Goal: Information Seeking & Learning: Learn about a topic

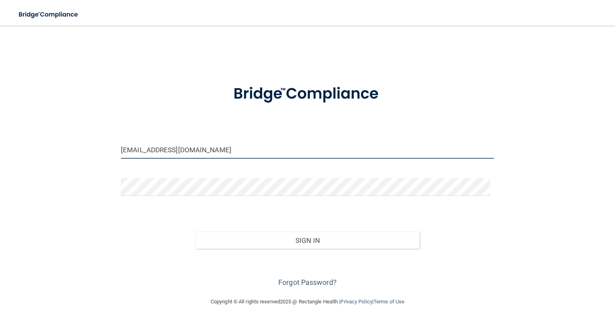
drag, startPoint x: 200, startPoint y: 152, endPoint x: 0, endPoint y: 146, distance: 200.2
click at [0, 146] on main "buergerstacy@yahoo.com Invalid email/password. You don't have permission to acc…" at bounding box center [307, 171] width 615 height 291
type input "[EMAIL_ADDRESS][DOMAIN_NAME]"
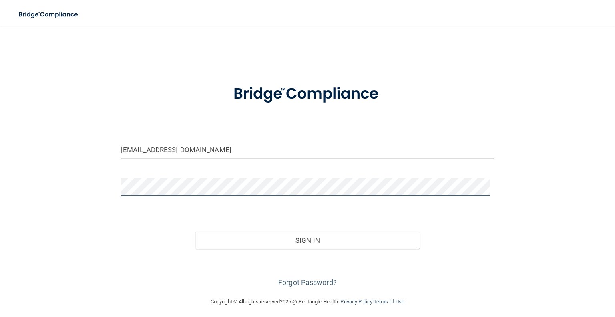
click at [195, 231] on button "Sign In" at bounding box center [307, 240] width 224 height 18
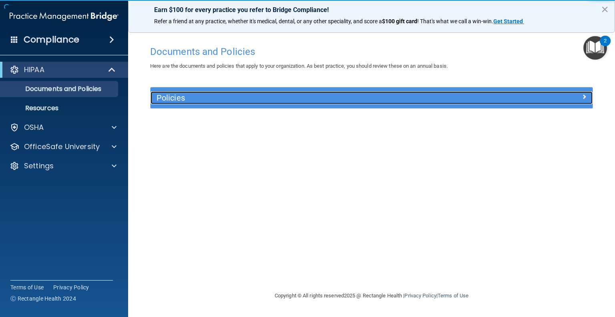
click at [202, 96] on h5 "Policies" at bounding box center [315, 97] width 319 height 9
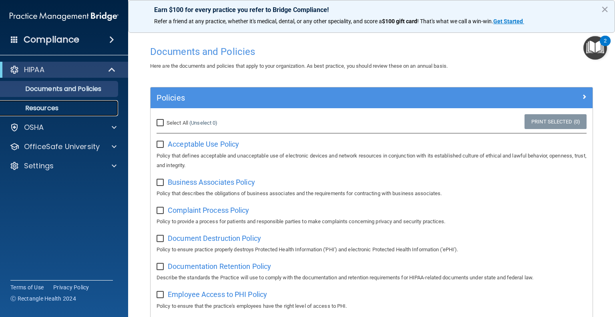
click at [77, 110] on p "Resources" at bounding box center [59, 108] width 109 height 8
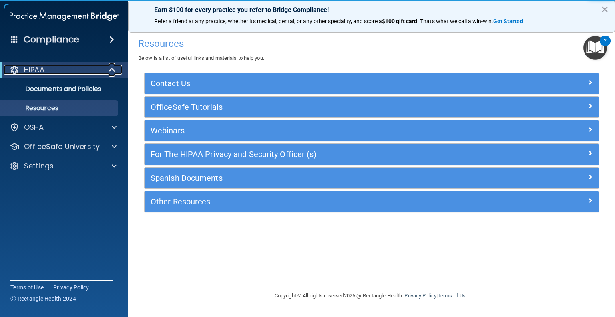
click at [112, 71] on span at bounding box center [112, 70] width 7 height 10
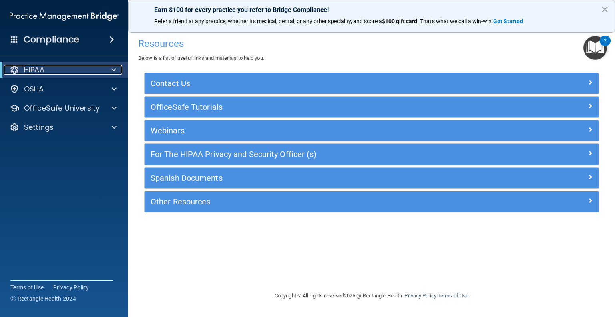
click at [112, 71] on span at bounding box center [113, 70] width 5 height 10
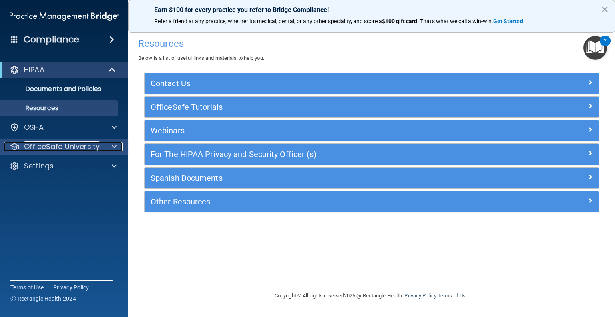
click at [113, 143] on span at bounding box center [114, 147] width 5 height 10
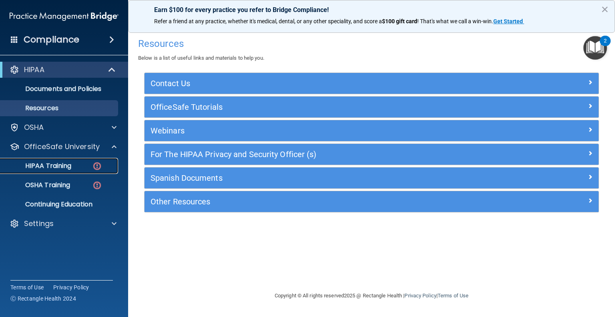
click at [78, 163] on div "HIPAA Training" at bounding box center [59, 166] width 109 height 8
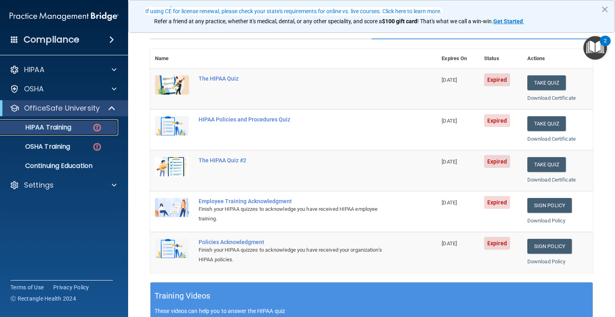
scroll to position [77, 0]
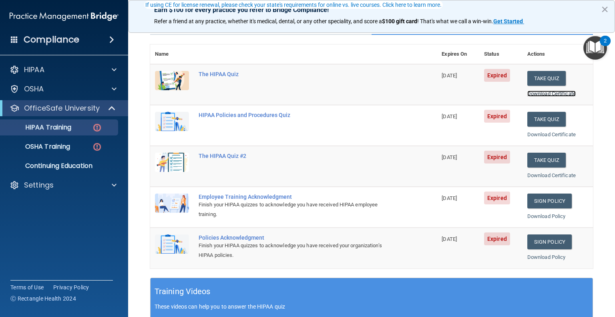
click at [539, 92] on link "Download Certificate" at bounding box center [551, 93] width 48 height 6
drag, startPoint x: 547, startPoint y: 76, endPoint x: 581, endPoint y: 57, distance: 39.4
click at [581, 57] on table "Name Expires On Status Actions The HIPAA Quiz 09/12/2025 Expired Take Quiz Down…" at bounding box center [371, 156] width 443 height 224
click at [549, 75] on button "Take Quiz" at bounding box center [546, 78] width 38 height 15
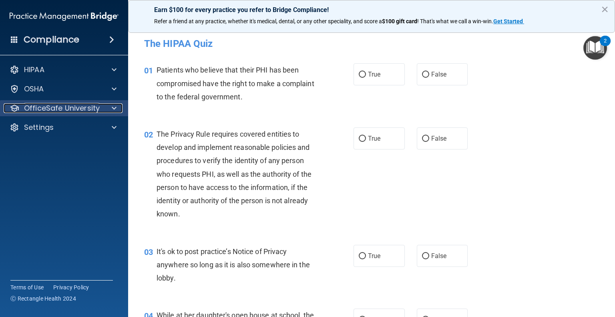
click at [115, 110] on span at bounding box center [114, 108] width 5 height 10
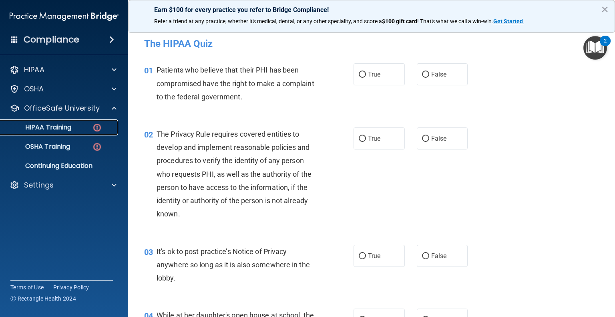
click at [58, 126] on p "HIPAA Training" at bounding box center [38, 127] width 66 height 8
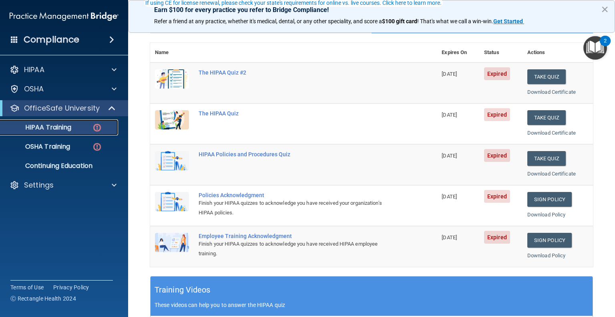
scroll to position [72, 0]
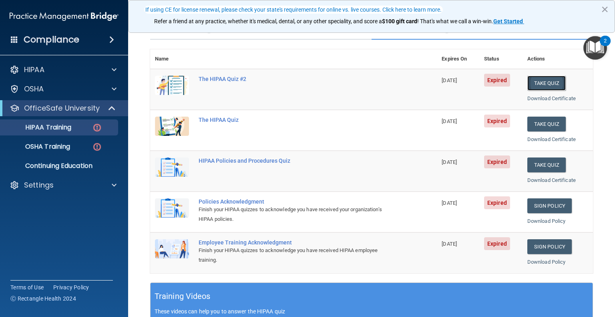
click at [538, 87] on button "Take Quiz" at bounding box center [546, 83] width 38 height 15
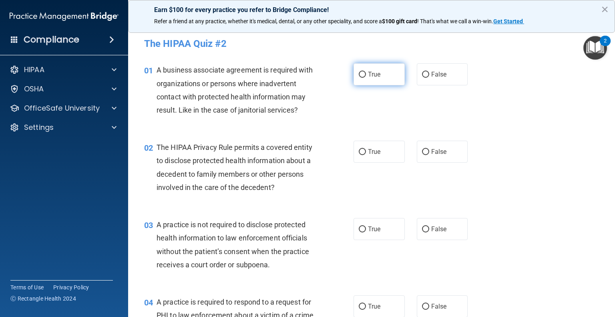
click at [371, 80] on label "True" at bounding box center [378, 74] width 51 height 22
click at [366, 78] on input "True" at bounding box center [362, 75] width 7 height 6
radio input "true"
click at [368, 152] on span "True" at bounding box center [374, 152] width 12 height 8
click at [366, 152] on input "True" at bounding box center [362, 152] width 7 height 6
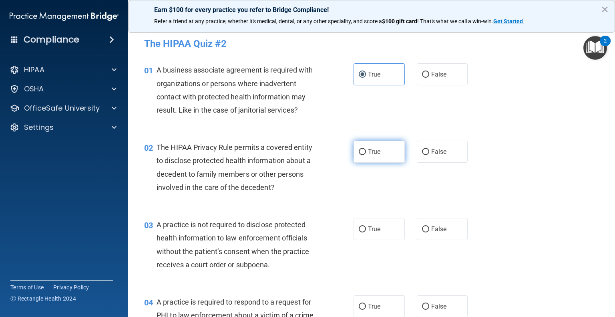
radio input "true"
click at [424, 233] on label "False" at bounding box center [442, 229] width 51 height 22
click at [424, 232] on input "False" at bounding box center [425, 229] width 7 height 6
radio input "true"
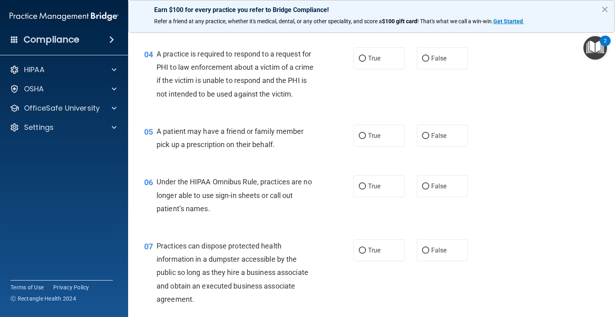
scroll to position [250, 0]
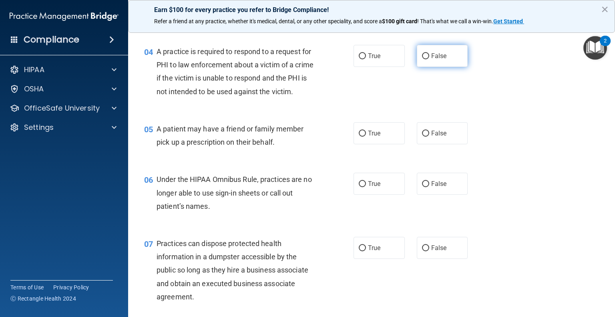
click at [423, 56] on input "False" at bounding box center [425, 56] width 7 height 6
radio input "true"
click at [373, 137] on span "True" at bounding box center [374, 133] width 12 height 8
click at [366, 136] on input "True" at bounding box center [362, 133] width 7 height 6
radio input "true"
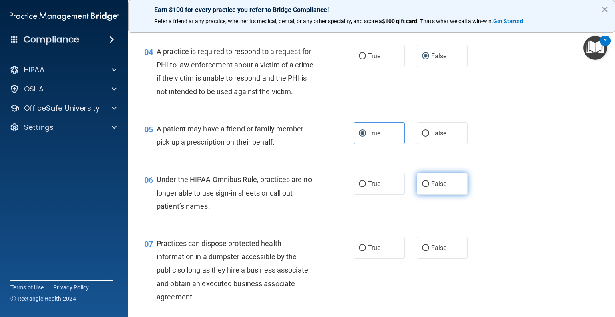
click at [435, 194] on label "False" at bounding box center [442, 183] width 51 height 22
click at [429, 187] on input "False" at bounding box center [425, 184] width 7 height 6
radio input "true"
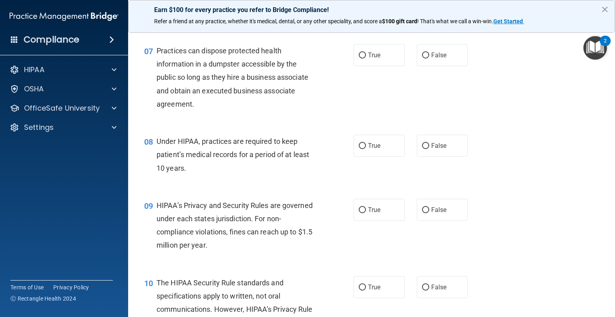
scroll to position [435, 0]
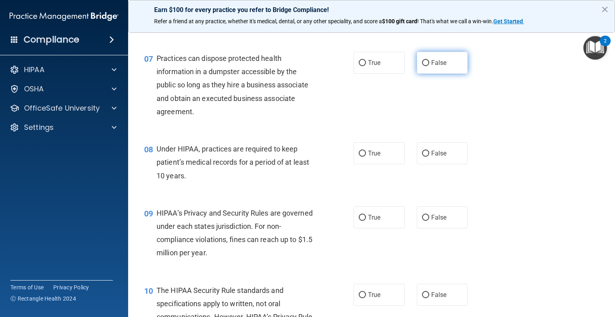
click at [431, 66] on span "False" at bounding box center [439, 63] width 16 height 8
click at [429, 66] on input "False" at bounding box center [425, 63] width 7 height 6
radio input "true"
click at [386, 164] on label "True" at bounding box center [378, 153] width 51 height 22
click at [366, 156] on input "True" at bounding box center [362, 153] width 7 height 6
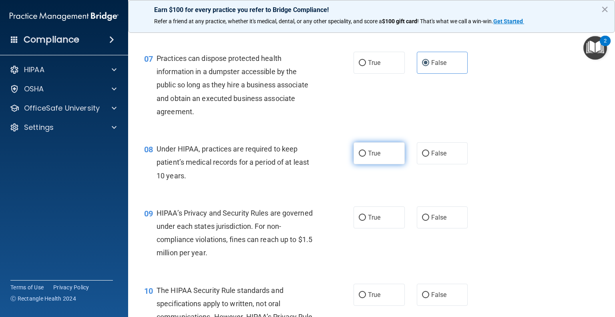
radio input "true"
click at [385, 164] on label "True" at bounding box center [378, 153] width 51 height 22
click at [366, 156] on input "True" at bounding box center [362, 153] width 7 height 6
click at [423, 164] on label "False" at bounding box center [442, 153] width 51 height 22
click at [423, 156] on input "False" at bounding box center [425, 153] width 7 height 6
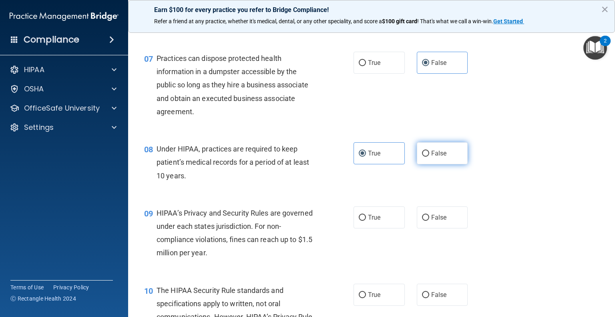
radio input "true"
radio input "false"
click at [362, 220] on input "True" at bounding box center [362, 217] width 7 height 6
radio input "true"
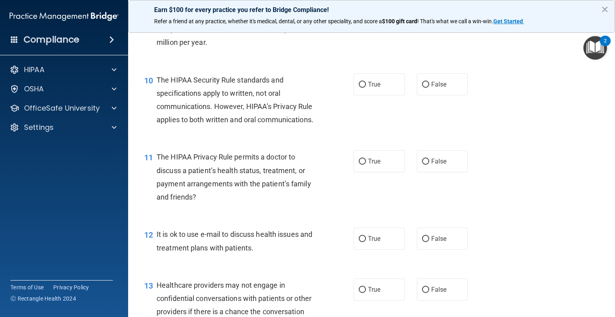
scroll to position [655, 0]
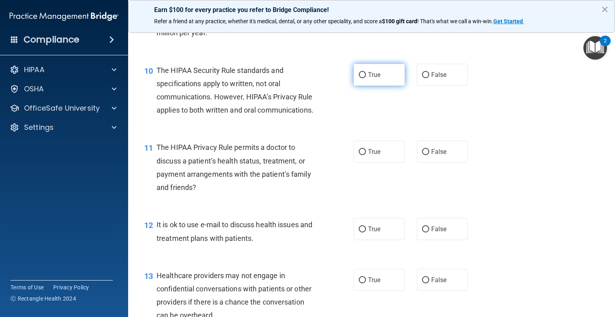
click at [368, 78] on span "True" at bounding box center [374, 75] width 12 height 8
click at [366, 78] on input "True" at bounding box center [362, 75] width 7 height 6
radio input "true"
click at [355, 162] on label "True" at bounding box center [378, 151] width 51 height 22
click at [359, 155] on input "True" at bounding box center [362, 152] width 7 height 6
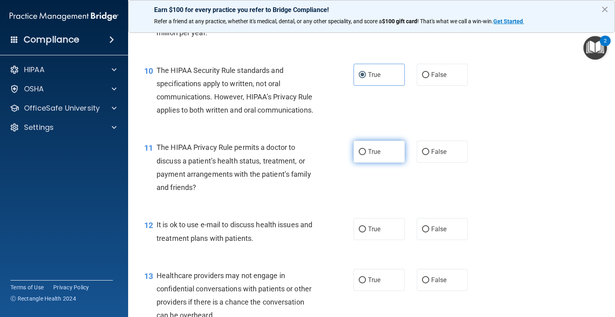
radio input "true"
click at [417, 240] on label "False" at bounding box center [442, 229] width 51 height 22
click at [422, 232] on input "False" at bounding box center [425, 229] width 7 height 6
radio input "true"
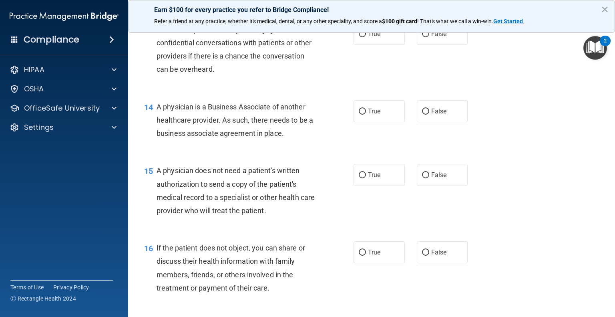
scroll to position [898, 0]
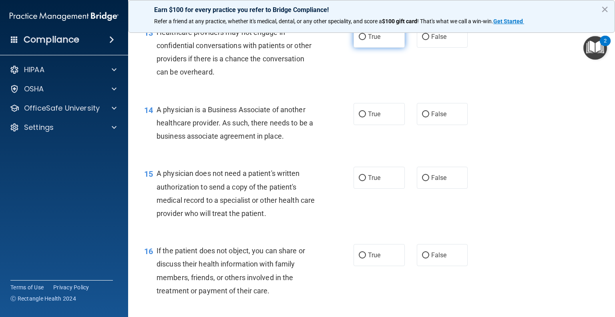
click at [356, 48] on label "True" at bounding box center [378, 37] width 51 height 22
click at [359, 40] on input "True" at bounding box center [362, 37] width 7 height 6
radio input "true"
click at [360, 117] on input "True" at bounding box center [362, 114] width 7 height 6
radio input "true"
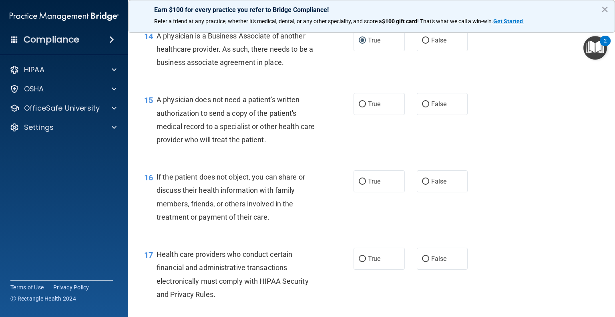
scroll to position [976, 0]
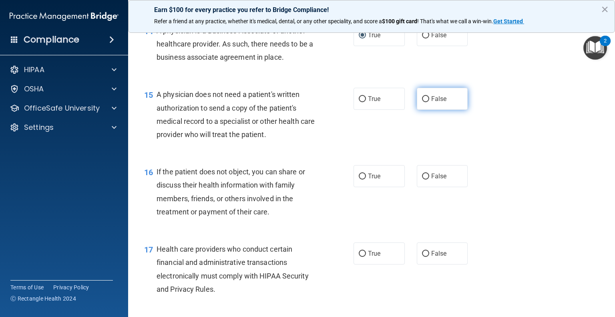
click at [434, 102] on span "False" at bounding box center [439, 99] width 16 height 8
click at [429, 102] on input "False" at bounding box center [425, 99] width 7 height 6
radio input "true"
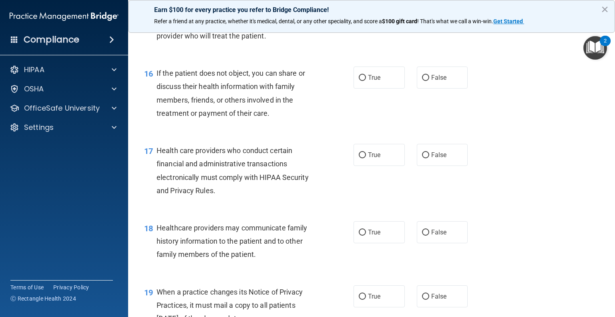
scroll to position [1077, 0]
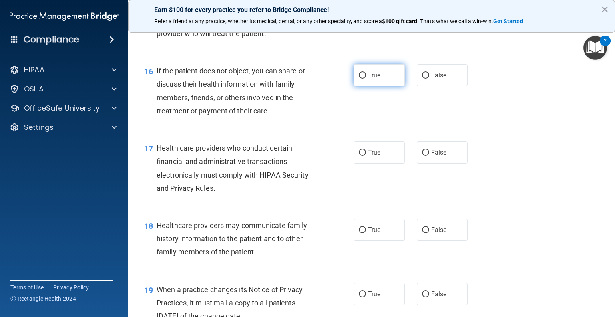
click at [363, 86] on label "True" at bounding box center [378, 75] width 51 height 22
click at [363, 78] on input "True" at bounding box center [362, 75] width 7 height 6
radio input "true"
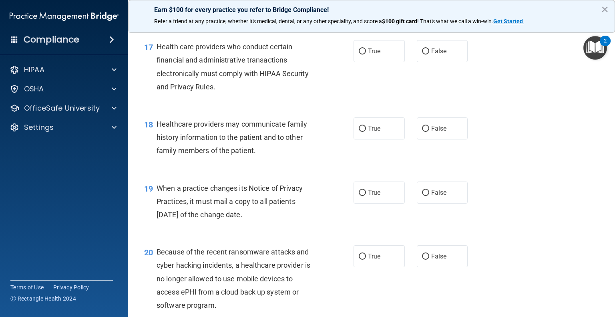
scroll to position [1181, 0]
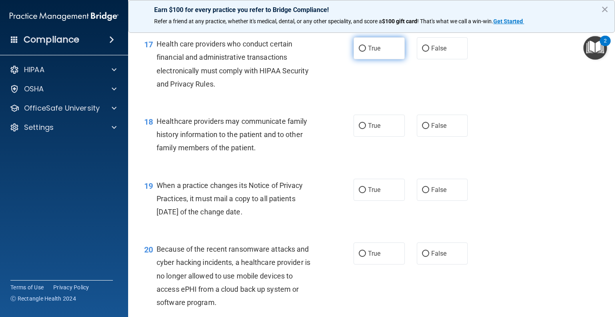
click at [369, 59] on label "True" at bounding box center [378, 48] width 51 height 22
click at [366, 52] on input "True" at bounding box center [362, 49] width 7 height 6
radio input "true"
click at [422, 129] on input "False" at bounding box center [425, 126] width 7 height 6
radio input "true"
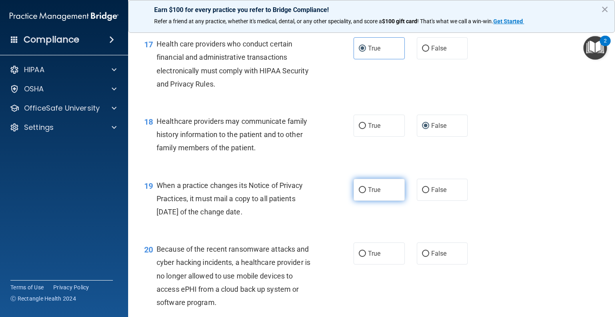
click at [359, 193] on input "True" at bounding box center [362, 190] width 7 height 6
radio input "true"
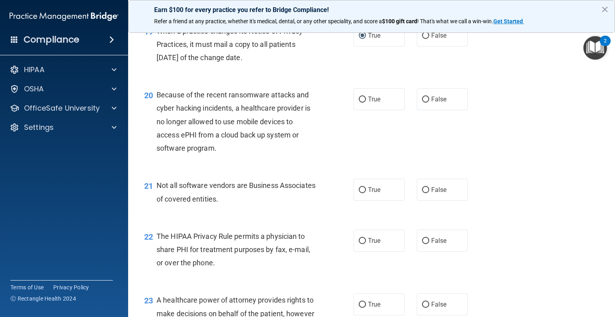
scroll to position [1338, 0]
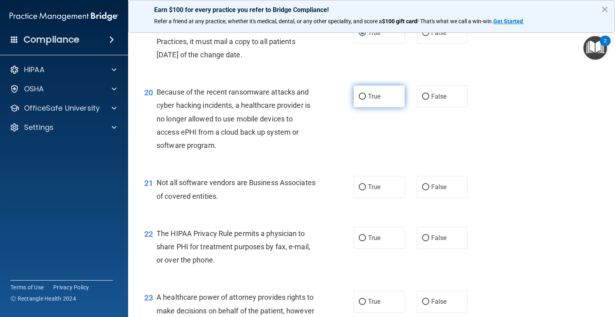
click at [372, 100] on span "True" at bounding box center [374, 96] width 12 height 8
click at [366, 100] on input "True" at bounding box center [362, 97] width 7 height 6
radio input "true"
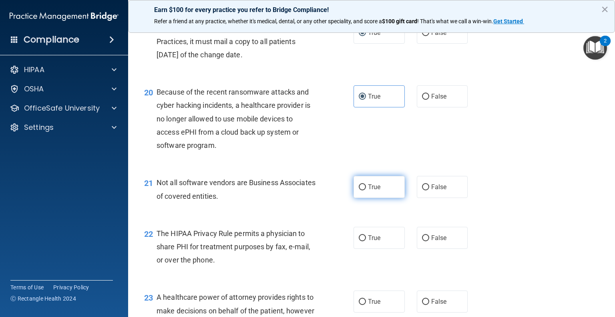
click at [381, 198] on label "True" at bounding box center [378, 187] width 51 height 22
click at [366, 190] on input "True" at bounding box center [362, 187] width 7 height 6
radio input "true"
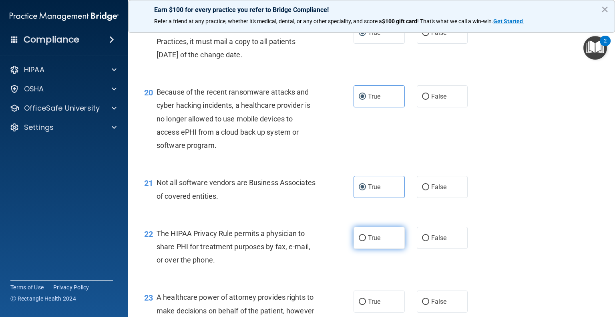
click at [369, 241] on span "True" at bounding box center [374, 238] width 12 height 8
click at [366, 241] on input "True" at bounding box center [362, 238] width 7 height 6
radio input "true"
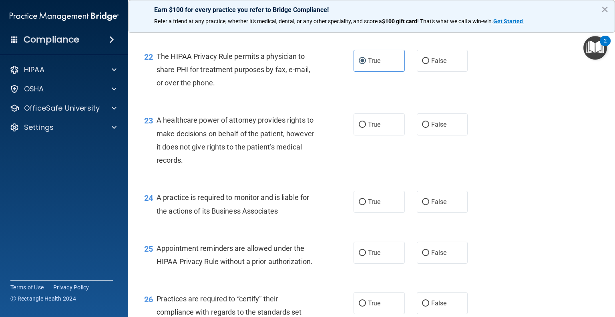
scroll to position [1520, 0]
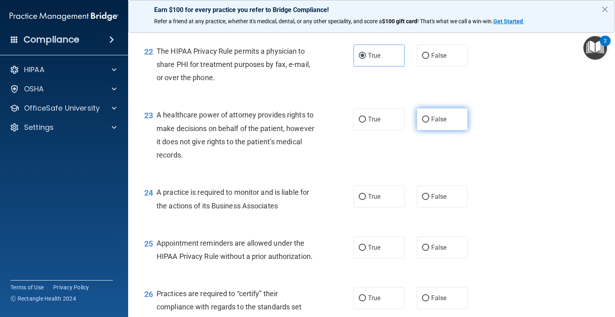
click at [437, 123] on span "False" at bounding box center [439, 119] width 16 height 8
click at [429, 122] on input "False" at bounding box center [425, 119] width 7 height 6
radio input "true"
click at [386, 130] on label "True" at bounding box center [378, 119] width 51 height 22
click at [366, 122] on input "True" at bounding box center [362, 119] width 7 height 6
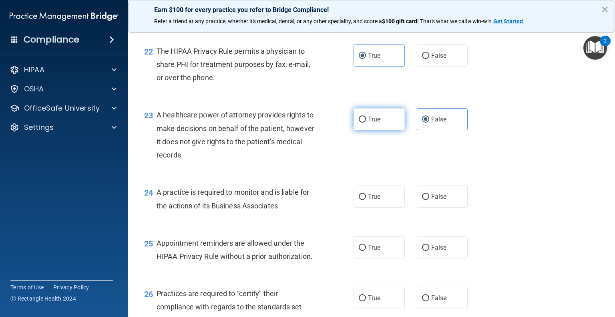
radio input "true"
radio input "false"
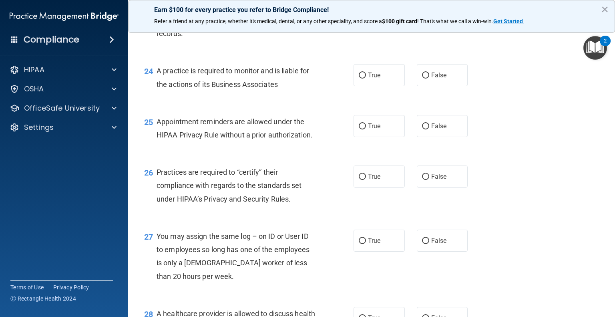
scroll to position [1652, 0]
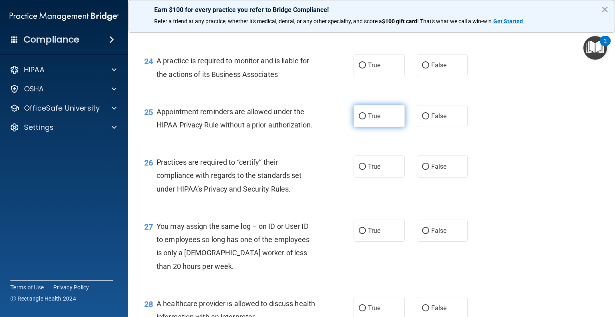
click at [368, 120] on span "True" at bounding box center [374, 116] width 12 height 8
click at [365, 119] on input "True" at bounding box center [362, 116] width 7 height 6
radio input "true"
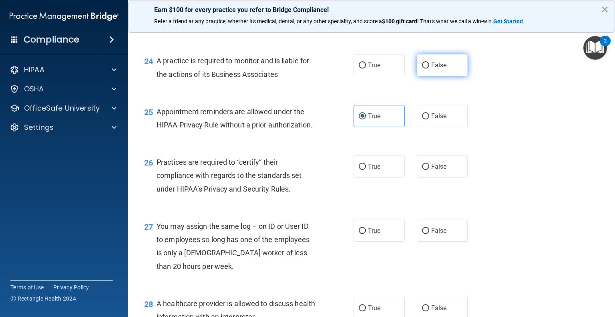
click at [432, 76] on label "False" at bounding box center [442, 65] width 51 height 22
click at [429, 68] on input "False" at bounding box center [425, 65] width 7 height 6
radio input "true"
click at [368, 170] on span "True" at bounding box center [374, 166] width 12 height 8
click at [365, 170] on input "True" at bounding box center [362, 167] width 7 height 6
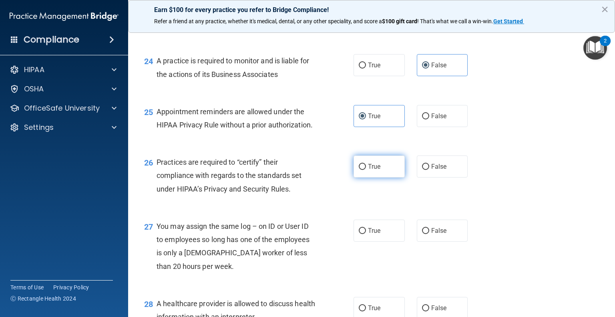
radio input "true"
click at [422, 234] on input "False" at bounding box center [425, 231] width 7 height 6
radio input "true"
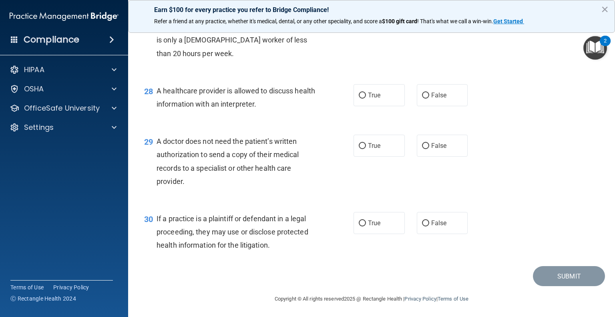
scroll to position [1869, 0]
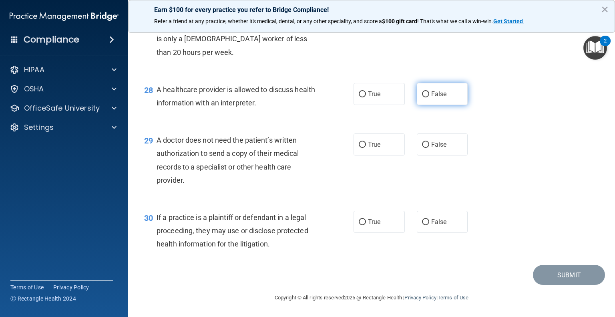
click at [417, 105] on label "False" at bounding box center [442, 94] width 51 height 22
click at [422, 97] on input "False" at bounding box center [425, 94] width 7 height 6
radio input "true"
click at [446, 155] on label "False" at bounding box center [442, 144] width 51 height 22
click at [429, 148] on input "False" at bounding box center [425, 145] width 7 height 6
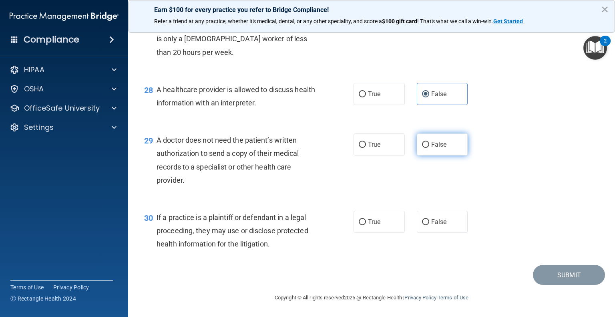
radio input "true"
click at [422, 225] on input "False" at bounding box center [425, 222] width 7 height 6
radio input "true"
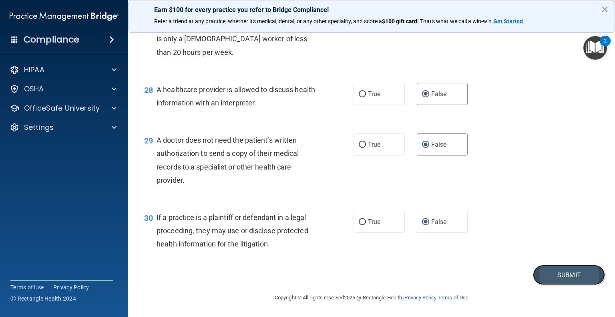
click at [545, 285] on button "Submit" at bounding box center [569, 275] width 72 height 20
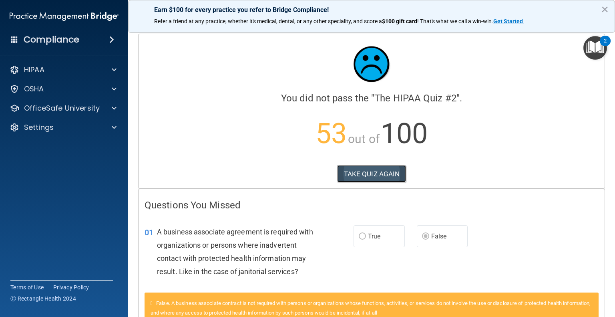
click at [373, 178] on button "TAKE QUIZ AGAIN" at bounding box center [371, 174] width 69 height 18
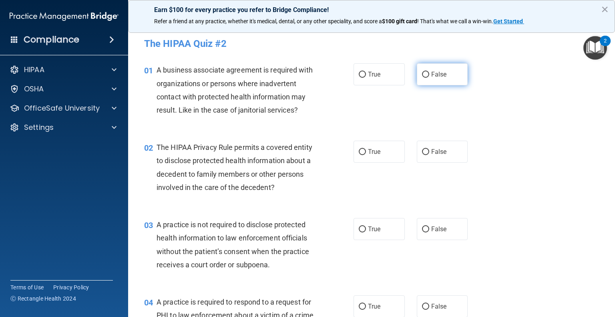
click at [427, 84] on label "False" at bounding box center [442, 74] width 51 height 22
click at [427, 78] on input "False" at bounding box center [425, 75] width 7 height 6
radio input "true"
click at [427, 84] on label "False" at bounding box center [442, 74] width 51 height 22
click at [427, 78] on input "False" at bounding box center [425, 75] width 7 height 6
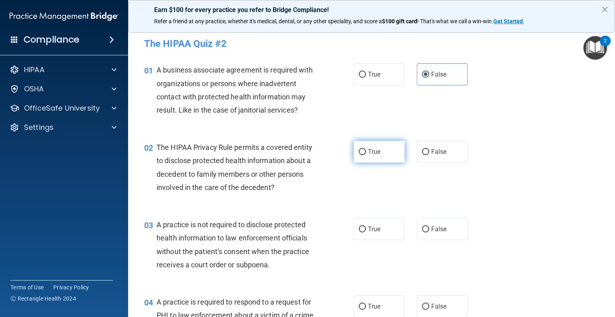
click at [354, 152] on label "True" at bounding box center [378, 151] width 51 height 22
click at [359, 152] on input "True" at bounding box center [362, 152] width 7 height 6
radio input "true"
click at [421, 224] on label "False" at bounding box center [442, 229] width 51 height 22
click at [422, 226] on input "False" at bounding box center [425, 229] width 7 height 6
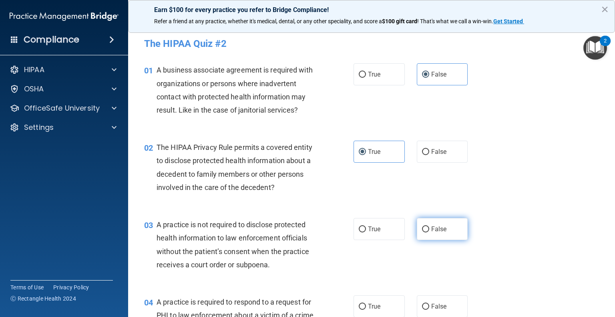
radio input "true"
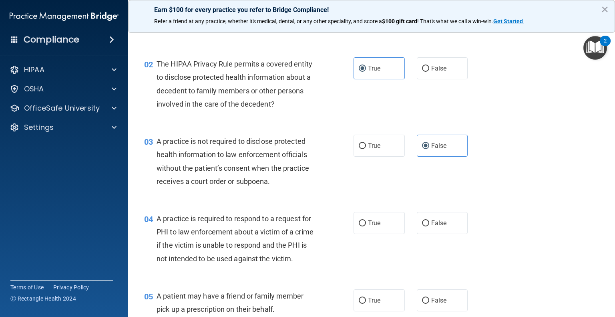
scroll to position [91, 0]
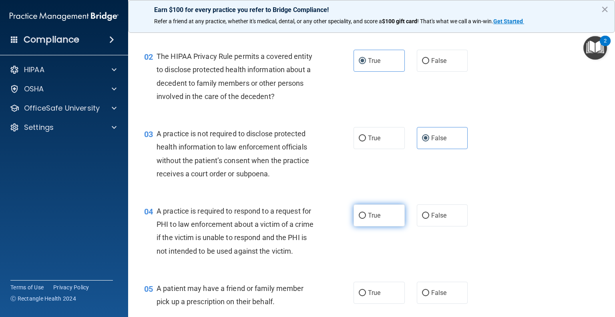
click at [374, 207] on label "True" at bounding box center [378, 215] width 51 height 22
click at [366, 212] on input "True" at bounding box center [362, 215] width 7 height 6
radio input "true"
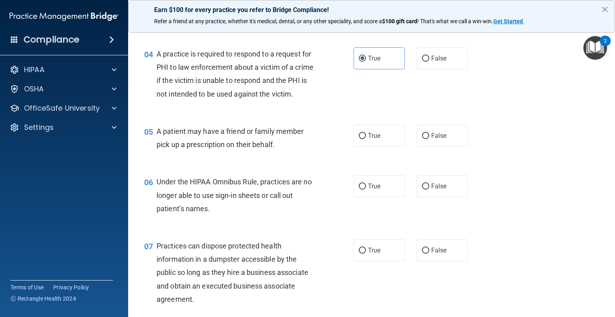
scroll to position [255, 0]
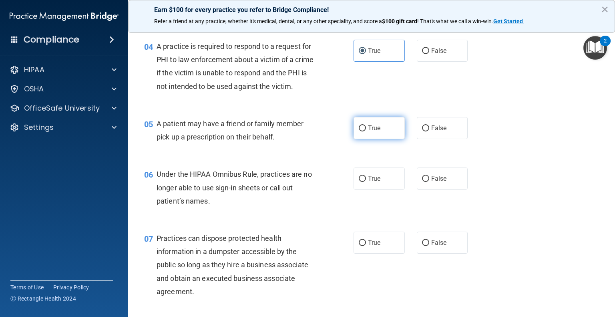
click at [360, 131] on input "True" at bounding box center [362, 128] width 7 height 6
radio input "true"
click at [422, 182] on input "False" at bounding box center [425, 179] width 7 height 6
radio input "true"
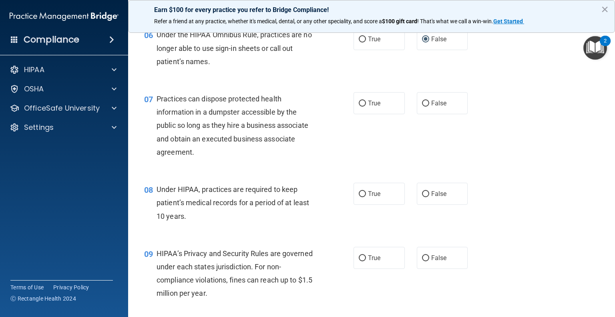
scroll to position [397, 0]
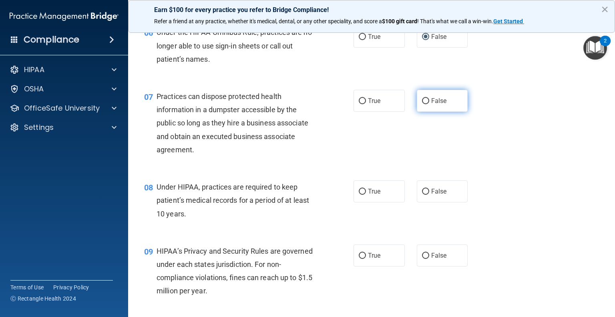
click at [434, 104] on span "False" at bounding box center [439, 101] width 16 height 8
click at [429, 104] on input "False" at bounding box center [425, 101] width 7 height 6
radio input "true"
click at [441, 202] on label "False" at bounding box center [442, 191] width 51 height 22
click at [429, 194] on input "False" at bounding box center [425, 191] width 7 height 6
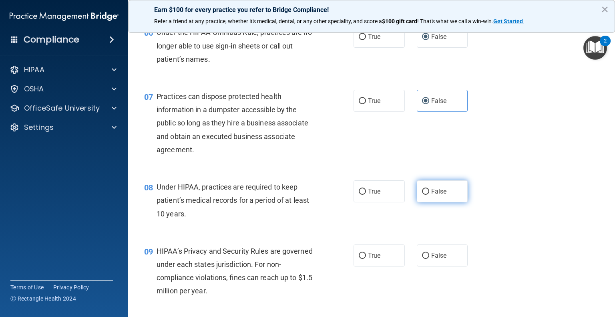
radio input "true"
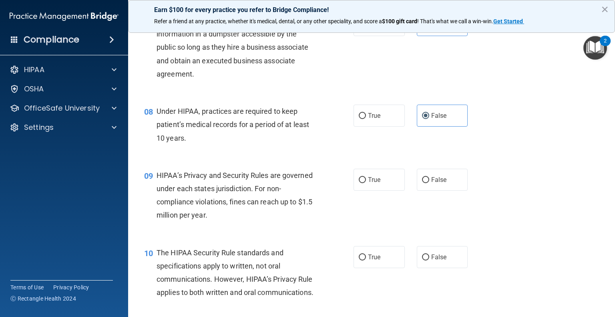
scroll to position [478, 0]
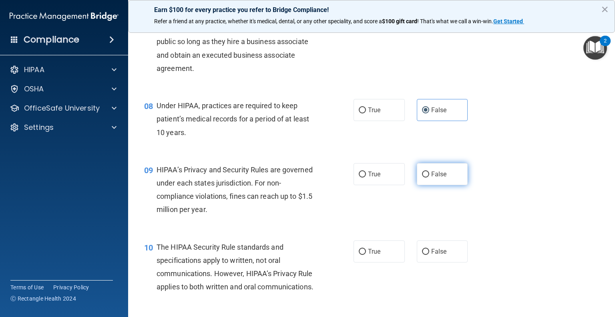
click at [434, 178] on span "False" at bounding box center [439, 174] width 16 height 8
click at [429, 177] on input "False" at bounding box center [425, 174] width 7 height 6
radio input "true"
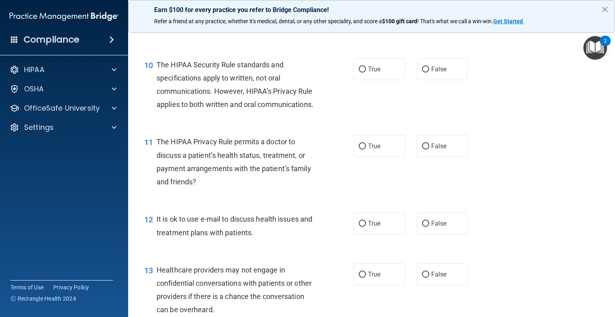
scroll to position [663, 0]
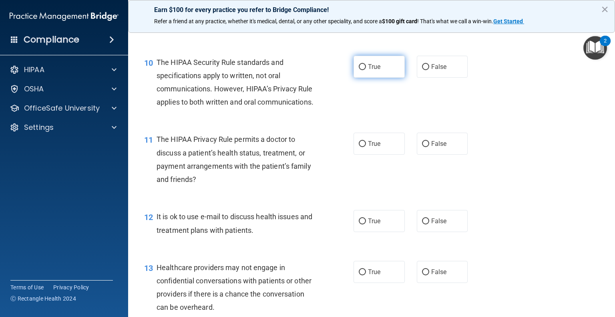
click at [359, 70] on input "True" at bounding box center [362, 67] width 7 height 6
radio input "true"
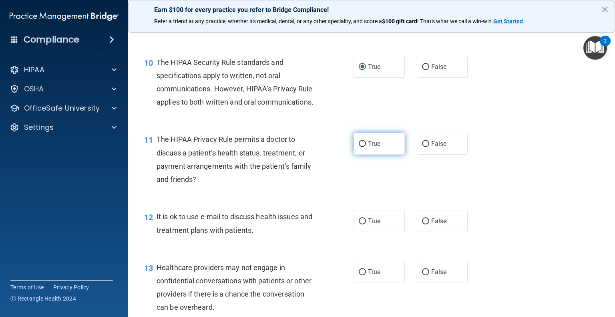
click at [368, 147] on span "True" at bounding box center [374, 144] width 12 height 8
click at [366, 147] on input "True" at bounding box center [362, 144] width 7 height 6
radio input "true"
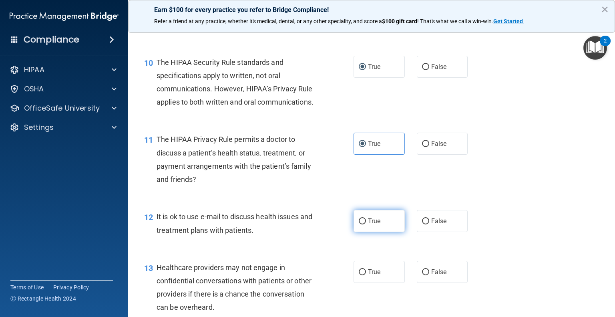
click at [371, 224] on span "True" at bounding box center [374, 221] width 12 height 8
click at [366, 224] on input "True" at bounding box center [362, 221] width 7 height 6
radio input "true"
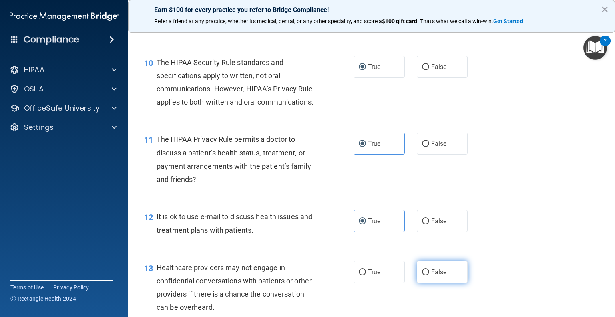
click at [435, 275] on span "False" at bounding box center [439, 272] width 16 height 8
click at [429, 275] on input "False" at bounding box center [425, 272] width 7 height 6
radio input "true"
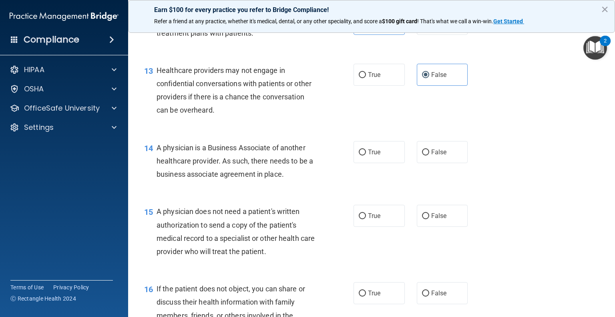
scroll to position [862, 0]
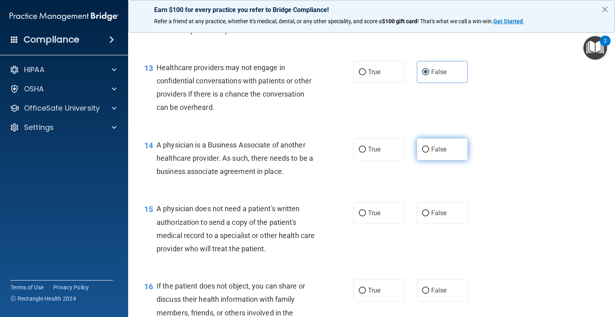
click at [445, 160] on label "False" at bounding box center [442, 149] width 51 height 22
click at [429, 152] on input "False" at bounding box center [425, 149] width 7 height 6
radio input "true"
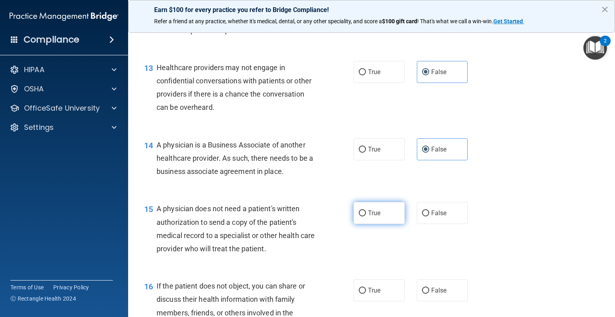
click at [359, 216] on input "True" at bounding box center [362, 213] width 7 height 6
radio input "true"
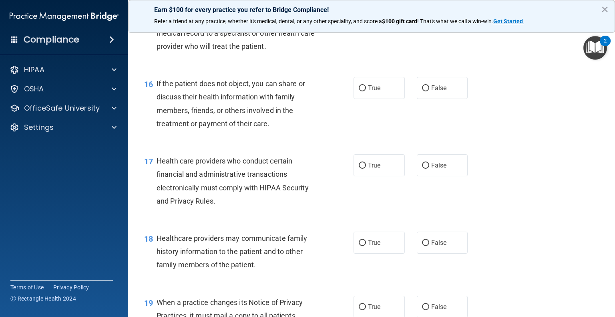
scroll to position [1070, 0]
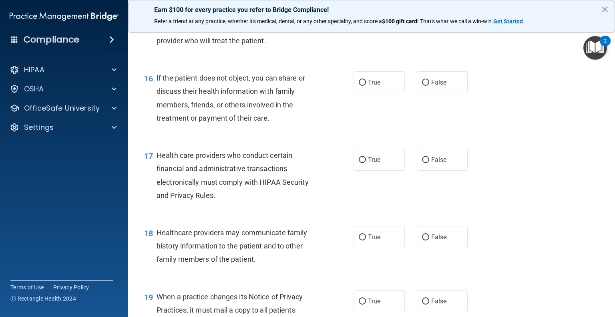
click at [345, 100] on div "16 If the patient does not object, you can share or discuss their health inform…" at bounding box center [248, 99] width 233 height 57
click at [362, 86] on input "True" at bounding box center [362, 83] width 7 height 6
radio input "true"
click at [379, 170] on label "True" at bounding box center [378, 159] width 51 height 22
click at [366, 163] on input "True" at bounding box center [362, 160] width 7 height 6
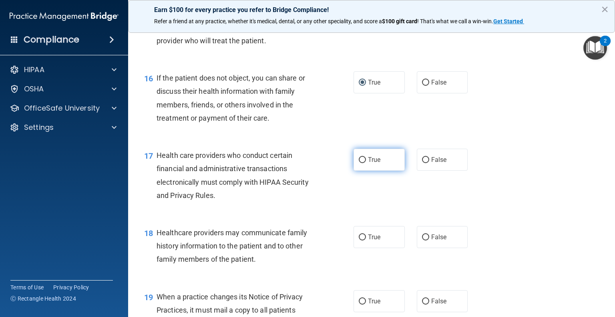
radio input "true"
click at [417, 248] on label "False" at bounding box center [442, 237] width 51 height 22
click at [422, 240] on input "False" at bounding box center [425, 237] width 7 height 6
radio input "true"
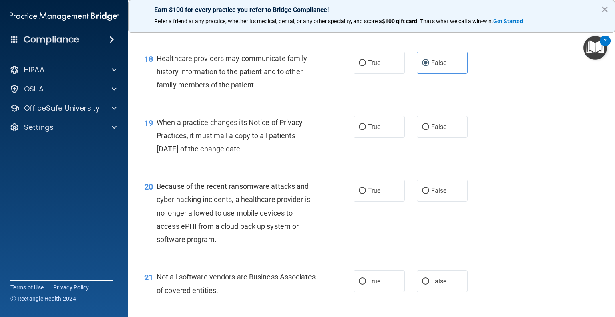
scroll to position [1247, 0]
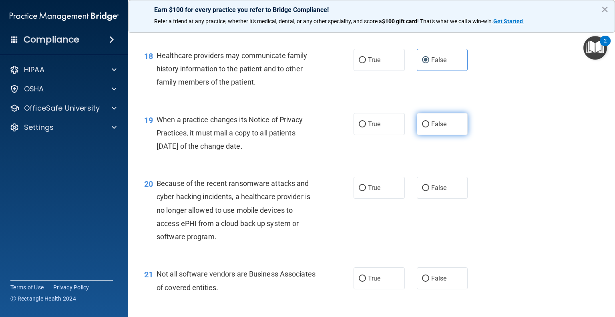
click at [435, 135] on label "False" at bounding box center [442, 124] width 51 height 22
click at [429, 127] on input "False" at bounding box center [425, 124] width 7 height 6
radio input "true"
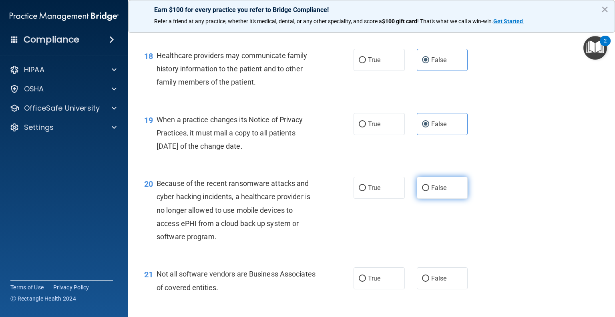
click at [432, 191] on span "False" at bounding box center [439, 188] width 16 height 8
click at [429, 191] on input "False" at bounding box center [425, 188] width 7 height 6
radio input "true"
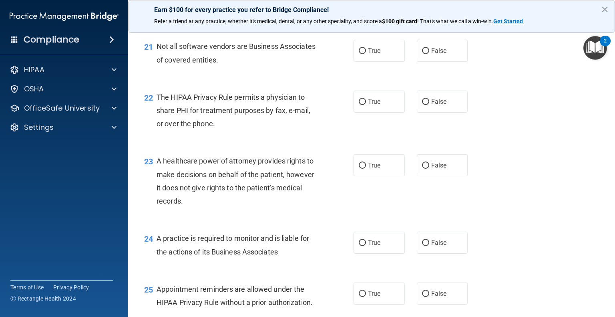
scroll to position [1482, 0]
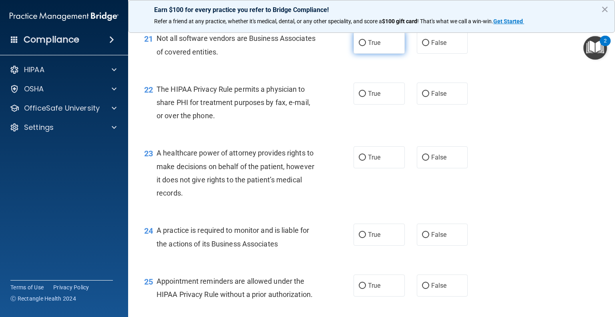
click at [381, 54] on label "True" at bounding box center [378, 43] width 51 height 22
click at [366, 46] on input "True" at bounding box center [362, 43] width 7 height 6
radio input "true"
click at [431, 97] on span "False" at bounding box center [439, 94] width 16 height 8
click at [427, 97] on input "False" at bounding box center [425, 94] width 7 height 6
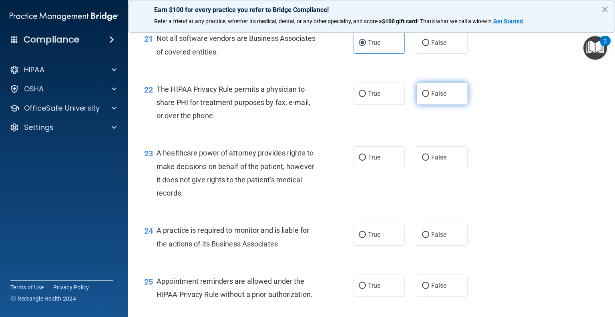
radio input "true"
click at [426, 168] on label "False" at bounding box center [442, 157] width 51 height 22
click at [426, 160] on input "False" at bounding box center [425, 157] width 7 height 6
radio input "true"
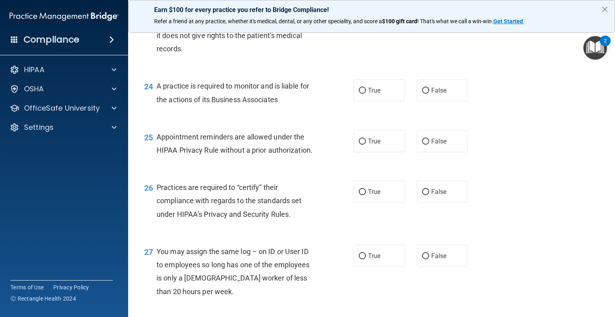
scroll to position [1629, 0]
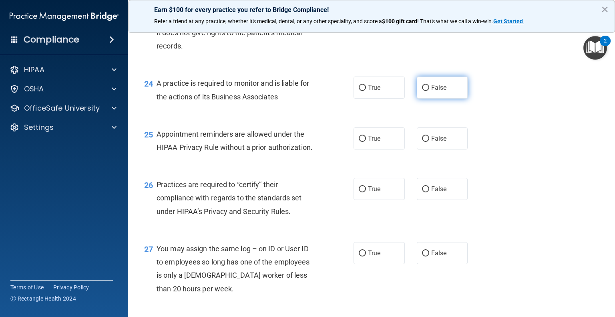
click at [434, 91] on span "False" at bounding box center [439, 88] width 16 height 8
click at [429, 91] on input "False" at bounding box center [425, 88] width 7 height 6
radio input "true"
click at [363, 149] on label "True" at bounding box center [378, 138] width 51 height 22
click at [363, 142] on input "True" at bounding box center [362, 139] width 7 height 6
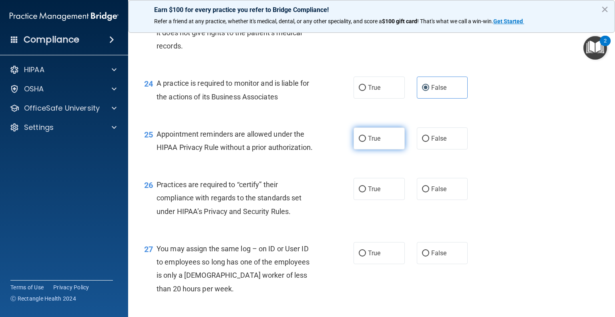
radio input "true"
click at [448, 232] on div "26 Practices are required to “certify” their compliance with regards to the sta…" at bounding box center [371, 200] width 467 height 64
click at [440, 192] on span "False" at bounding box center [439, 189] width 16 height 8
click at [429, 192] on input "False" at bounding box center [425, 189] width 7 height 6
radio input "true"
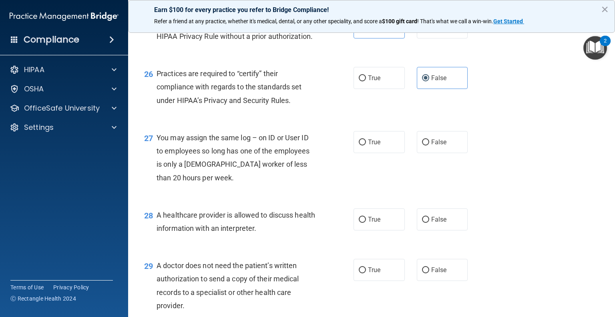
scroll to position [1753, 0]
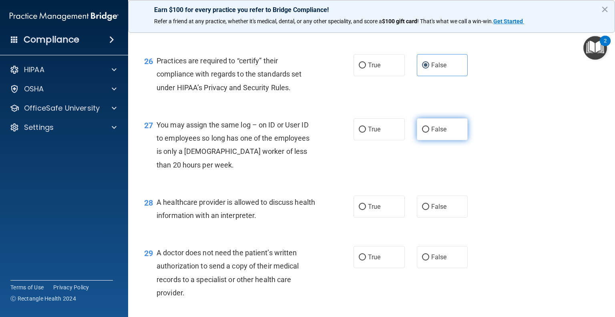
click at [439, 140] on label "False" at bounding box center [442, 129] width 51 height 22
click at [429, 132] on input "False" at bounding box center [425, 129] width 7 height 6
radio input "true"
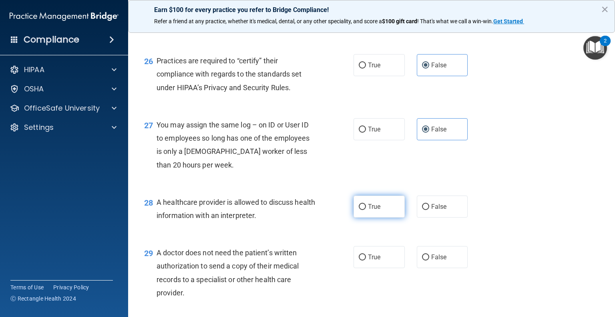
click at [363, 217] on label "True" at bounding box center [378, 206] width 51 height 22
click at [363, 210] on input "True" at bounding box center [362, 207] width 7 height 6
radio input "true"
click at [368, 261] on span "True" at bounding box center [374, 257] width 12 height 8
click at [366, 260] on input "True" at bounding box center [362, 257] width 7 height 6
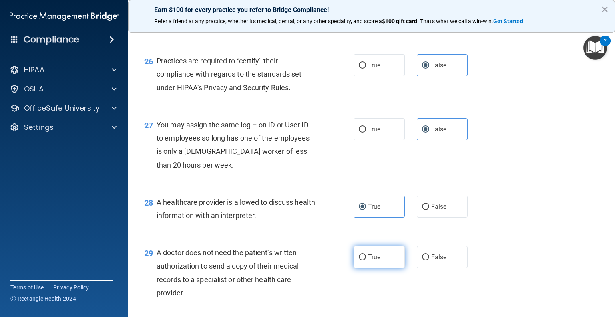
radio input "true"
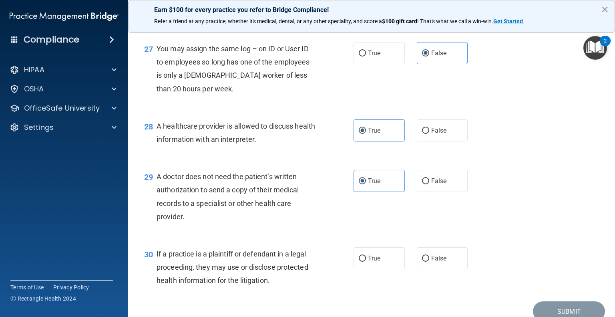
scroll to position [1892, 0]
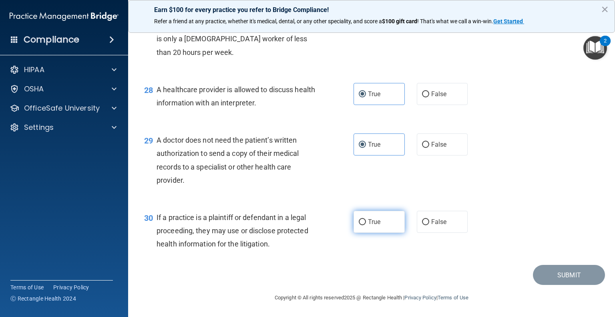
click at [364, 220] on label "True" at bounding box center [378, 221] width 51 height 22
click at [364, 220] on input "True" at bounding box center [362, 222] width 7 height 6
radio input "true"
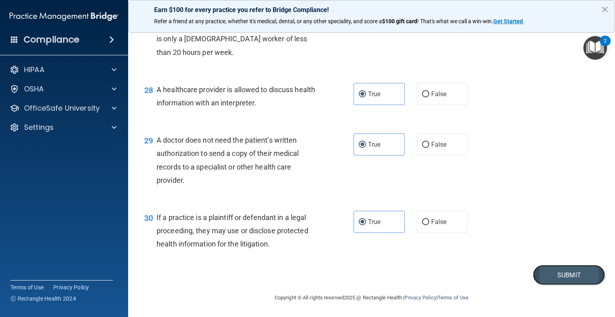
click at [533, 274] on button "Submit" at bounding box center [569, 275] width 72 height 20
click at [556, 273] on button "Submit" at bounding box center [569, 275] width 72 height 20
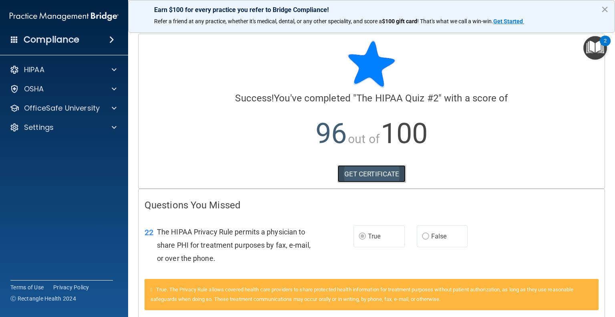
click at [359, 182] on link "GET CERTIFICATE" at bounding box center [371, 174] width 68 height 18
click at [109, 69] on div at bounding box center [113, 70] width 20 height 10
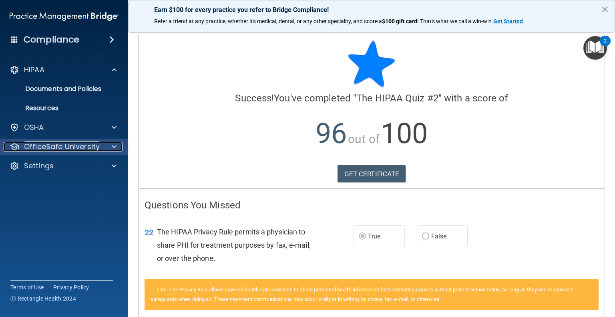
click at [110, 147] on div at bounding box center [113, 147] width 20 height 10
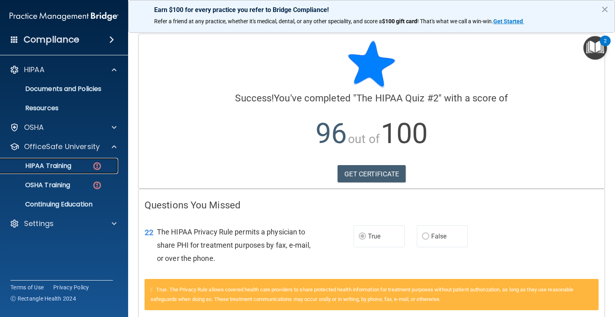
click at [84, 163] on div "HIPAA Training" at bounding box center [59, 166] width 109 height 8
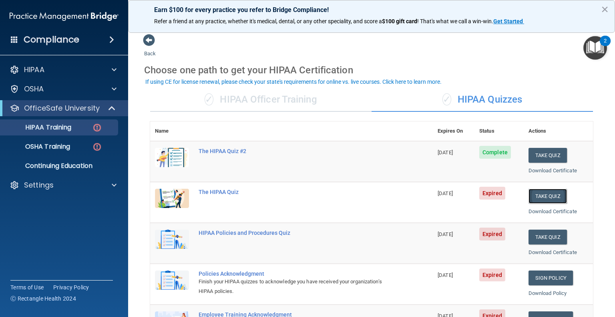
click at [545, 196] on button "Take Quiz" at bounding box center [547, 195] width 38 height 15
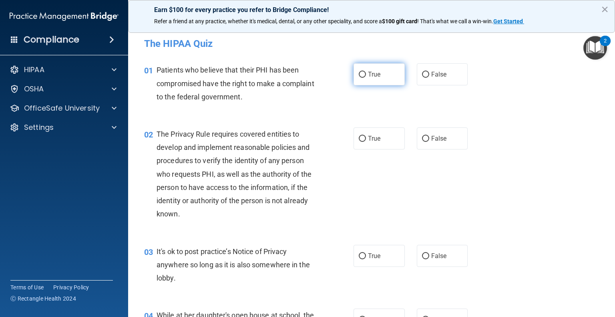
click at [359, 78] on label "True" at bounding box center [378, 74] width 51 height 22
click at [359, 78] on input "True" at bounding box center [362, 75] width 7 height 6
radio input "true"
click at [370, 142] on label "True" at bounding box center [378, 138] width 51 height 22
click at [366, 142] on input "True" at bounding box center [362, 139] width 7 height 6
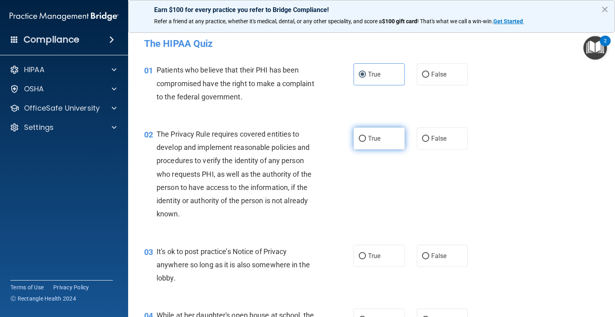
radio input "true"
click at [424, 253] on input "False" at bounding box center [425, 256] width 7 height 6
radio input "true"
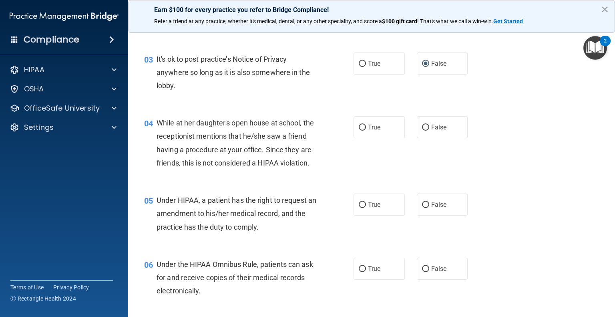
scroll to position [194, 0]
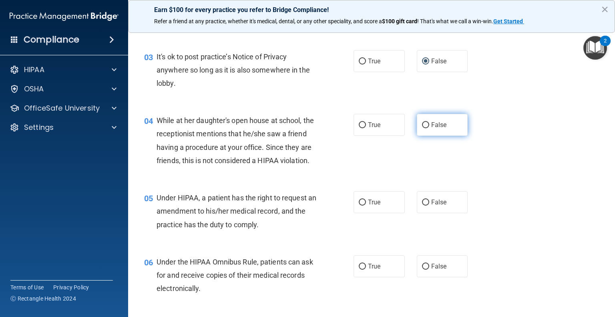
click at [431, 124] on span "False" at bounding box center [439, 125] width 16 height 8
click at [428, 124] on input "False" at bounding box center [425, 125] width 7 height 6
radio input "true"
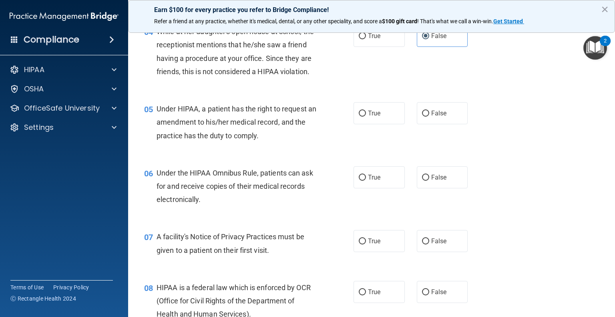
scroll to position [288, 0]
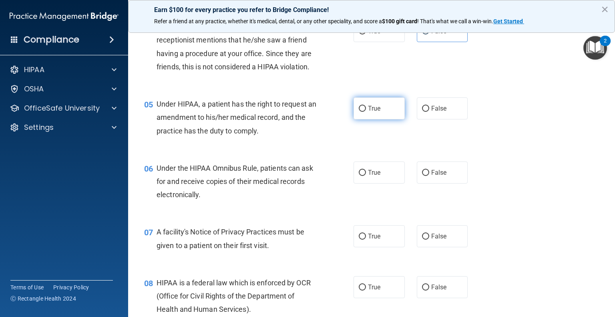
click at [357, 119] on label "True" at bounding box center [378, 108] width 51 height 22
click at [359, 112] on input "True" at bounding box center [362, 109] width 7 height 6
radio input "true"
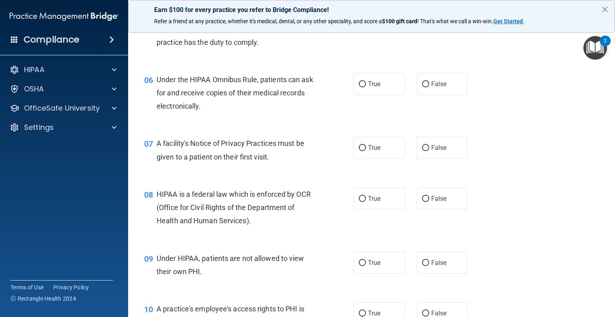
scroll to position [389, 0]
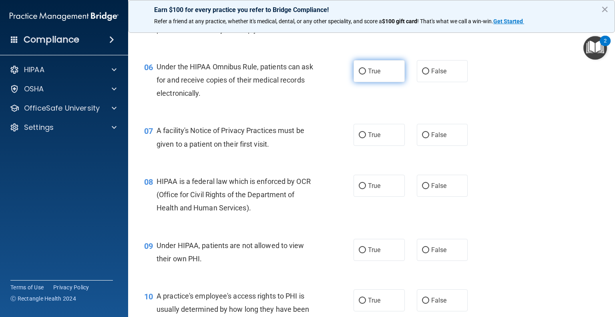
click at [374, 75] on span "True" at bounding box center [374, 71] width 12 height 8
click at [366, 74] on input "True" at bounding box center [362, 71] width 7 height 6
radio input "true"
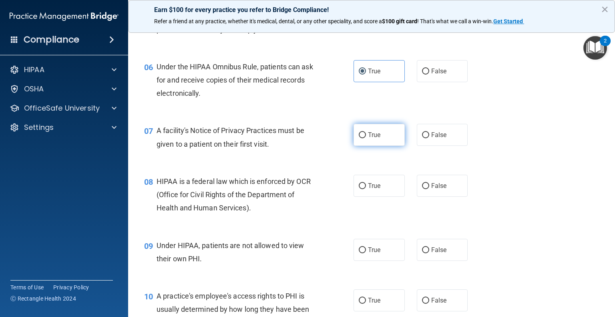
click at [373, 138] on span "True" at bounding box center [374, 135] width 12 height 8
click at [366, 138] on input "True" at bounding box center [362, 135] width 7 height 6
radio input "true"
click at [379, 196] on label "True" at bounding box center [378, 185] width 51 height 22
click at [366, 189] on input "True" at bounding box center [362, 186] width 7 height 6
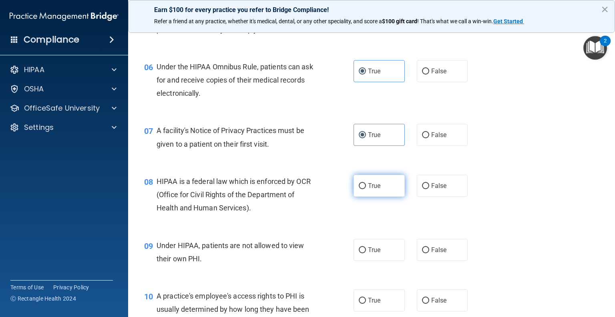
radio input "true"
click at [429, 256] on label "False" at bounding box center [442, 250] width 51 height 22
click at [429, 253] on input "False" at bounding box center [425, 250] width 7 height 6
radio input "true"
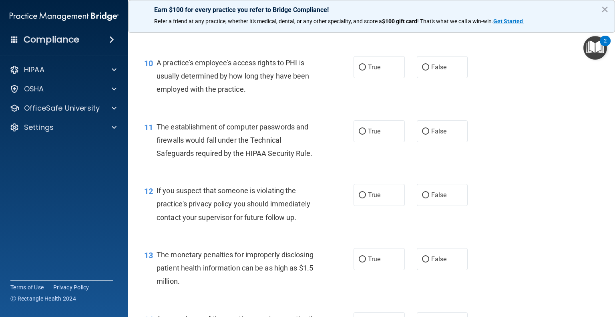
scroll to position [625, 0]
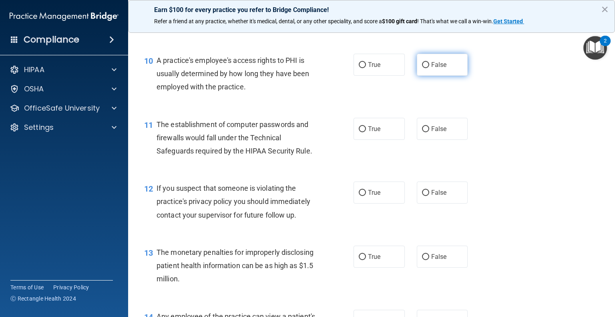
click at [431, 68] on span "False" at bounding box center [439, 65] width 16 height 8
click at [429, 68] on input "False" at bounding box center [425, 65] width 7 height 6
radio input "true"
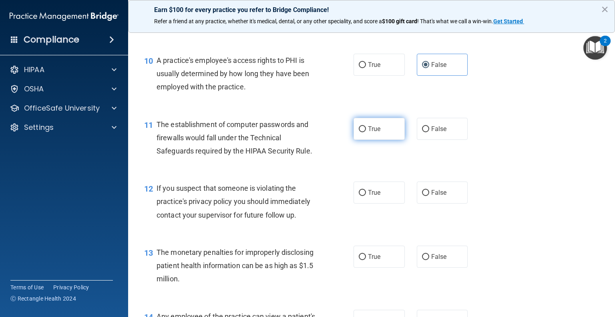
click at [362, 132] on input "True" at bounding box center [362, 129] width 7 height 6
radio input "true"
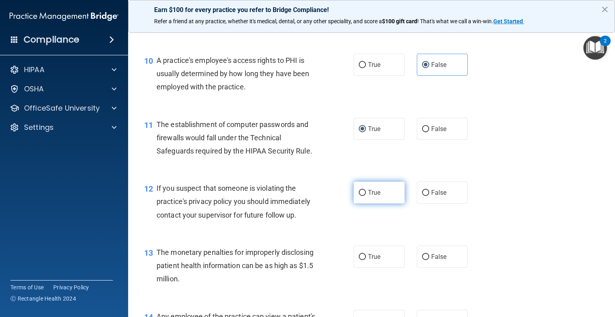
click at [372, 203] on label "True" at bounding box center [378, 192] width 51 height 22
click at [366, 196] on input "True" at bounding box center [362, 193] width 7 height 6
radio input "true"
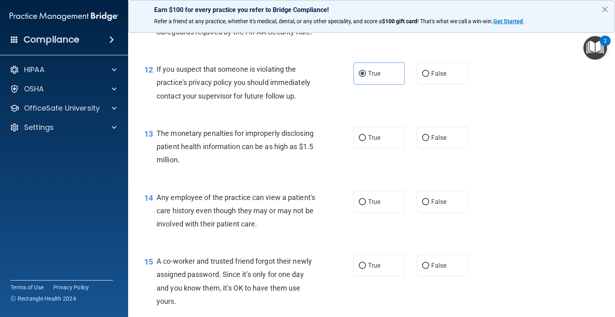
scroll to position [748, 0]
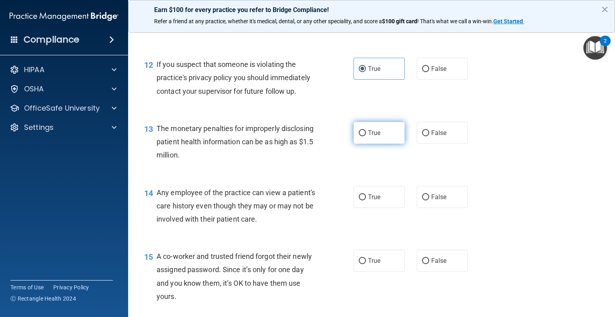
click at [382, 142] on label "True" at bounding box center [378, 133] width 51 height 22
click at [366, 136] on input "True" at bounding box center [362, 133] width 7 height 6
radio input "true"
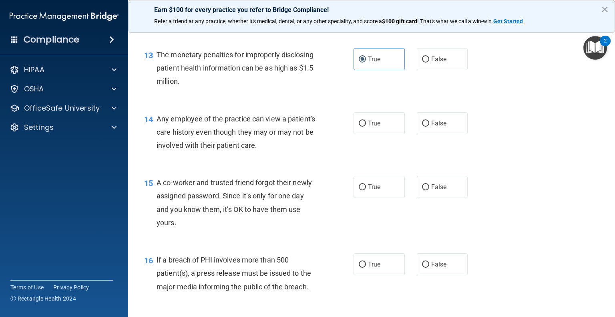
scroll to position [829, 0]
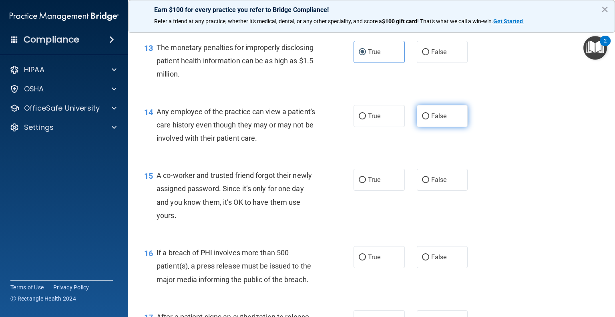
click at [435, 127] on label "False" at bounding box center [442, 116] width 51 height 22
click at [429, 119] on input "False" at bounding box center [425, 116] width 7 height 6
radio input "true"
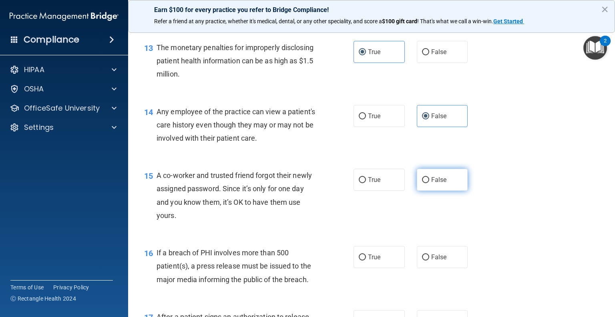
click at [432, 183] on span "False" at bounding box center [439, 180] width 16 height 8
click at [429, 183] on input "False" at bounding box center [425, 180] width 7 height 6
radio input "true"
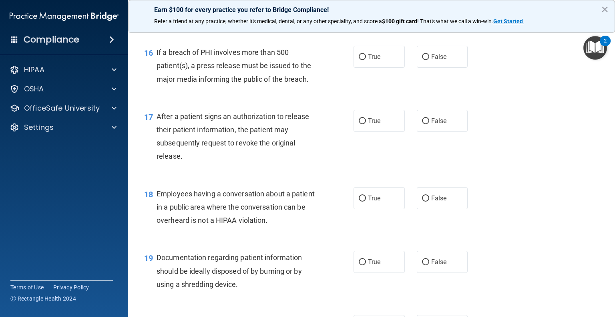
scroll to position [1032, 0]
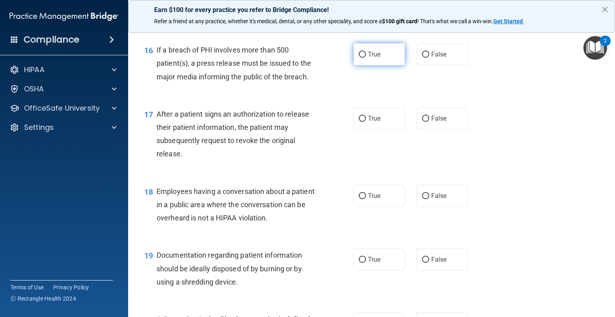
click at [368, 58] on span "True" at bounding box center [374, 54] width 12 height 8
click at [366, 58] on input "True" at bounding box center [362, 55] width 7 height 6
radio input "true"
click at [376, 122] on span "True" at bounding box center [374, 118] width 12 height 8
click at [366, 122] on input "True" at bounding box center [362, 119] width 7 height 6
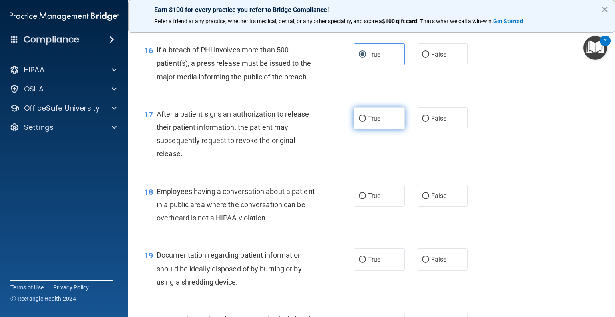
radio input "true"
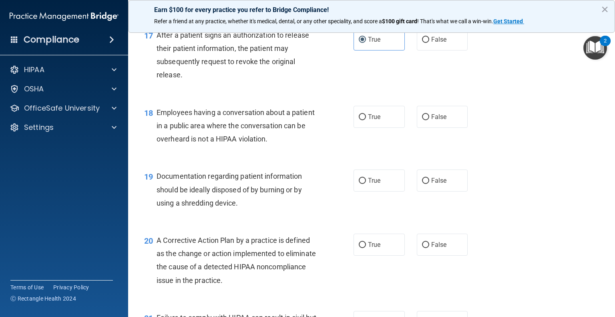
scroll to position [1125, 0]
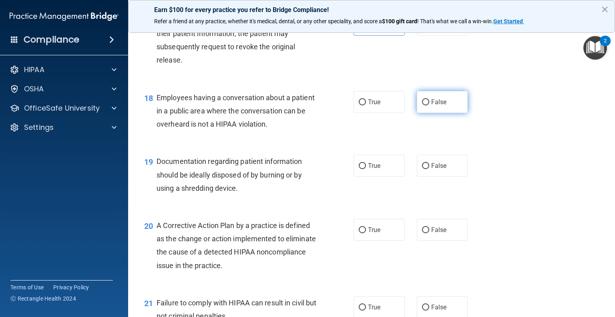
click at [432, 113] on label "False" at bounding box center [442, 102] width 51 height 22
click at [429, 105] on input "False" at bounding box center [425, 102] width 7 height 6
radio input "true"
click at [439, 163] on div "19 Documentation regarding patient information should be ideally disposed of by…" at bounding box center [371, 176] width 467 height 64
click at [439, 172] on label "False" at bounding box center [442, 165] width 51 height 22
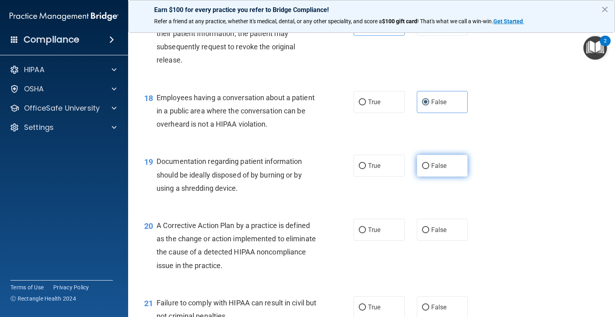
click at [429, 169] on input "False" at bounding box center [425, 166] width 7 height 6
radio input "true"
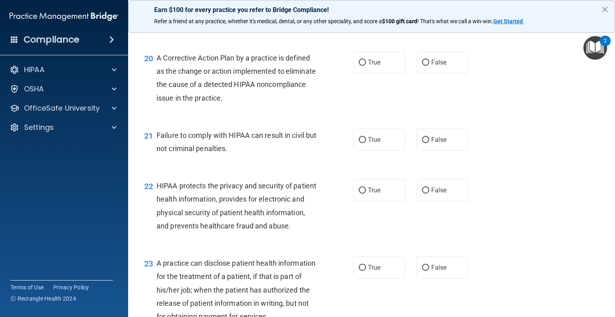
scroll to position [1300, 0]
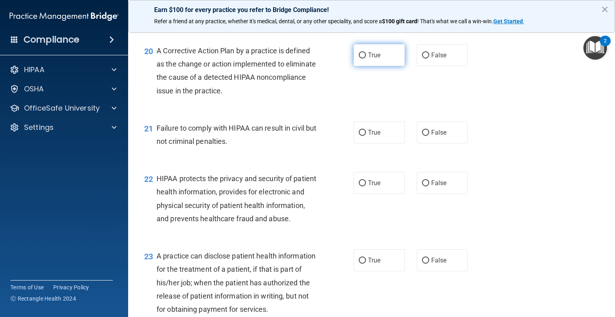
click at [368, 59] on span "True" at bounding box center [374, 55] width 12 height 8
click at [366, 58] on input "True" at bounding box center [362, 55] width 7 height 6
radio input "true"
click at [363, 143] on label "True" at bounding box center [378, 132] width 51 height 22
click at [363, 136] on input "True" at bounding box center [362, 133] width 7 height 6
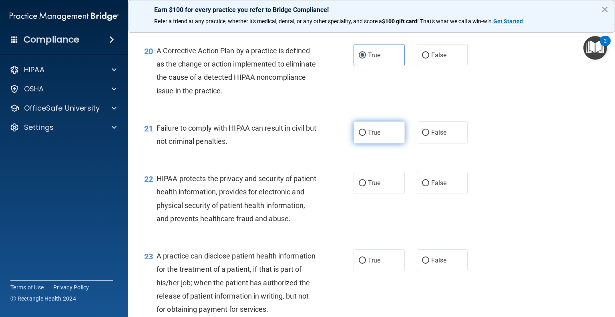
radio input "true"
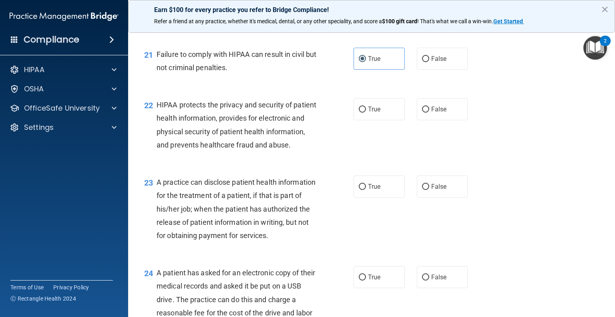
scroll to position [1399, 0]
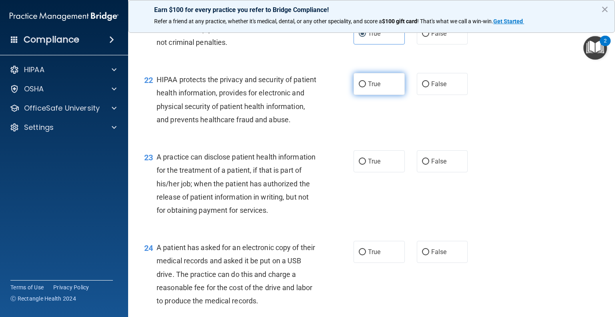
click at [360, 87] on input "True" at bounding box center [362, 84] width 7 height 6
radio input "true"
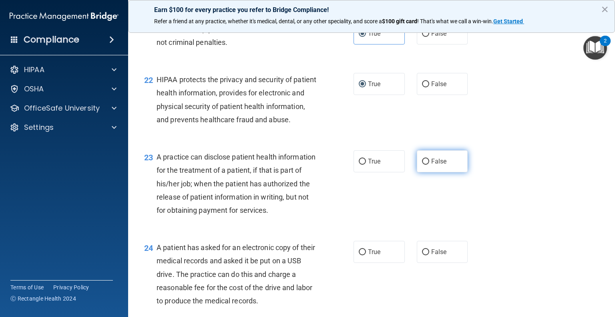
click at [428, 172] on label "False" at bounding box center [442, 161] width 51 height 22
click at [428, 164] on input "False" at bounding box center [425, 161] width 7 height 6
radio input "true"
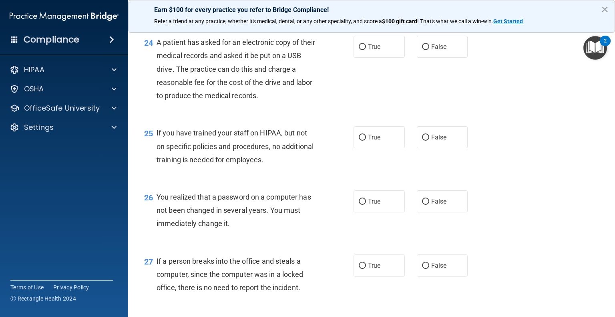
scroll to position [1611, 0]
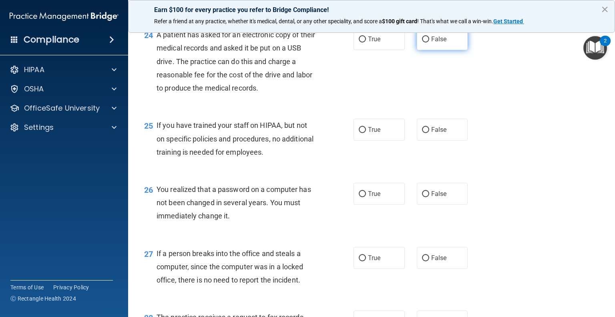
click at [417, 50] on label "False" at bounding box center [442, 39] width 51 height 22
click at [422, 42] on input "False" at bounding box center [425, 39] width 7 height 6
radio input "true"
click at [363, 140] on label "True" at bounding box center [378, 129] width 51 height 22
click at [363, 133] on input "True" at bounding box center [362, 130] width 7 height 6
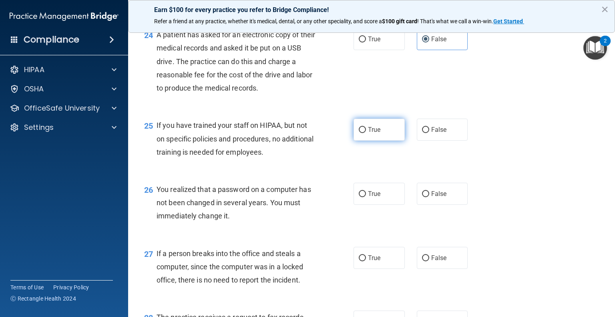
radio input "true"
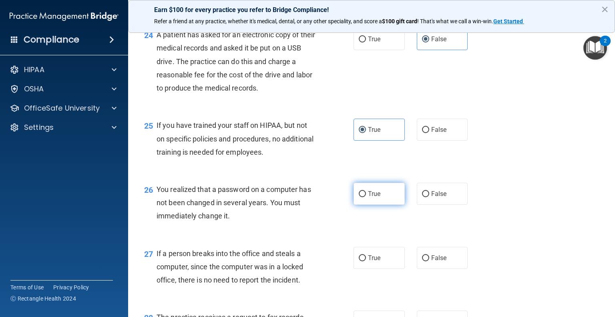
click at [374, 197] on span "True" at bounding box center [374, 194] width 12 height 8
click at [366, 197] on input "True" at bounding box center [362, 194] width 7 height 6
radio input "true"
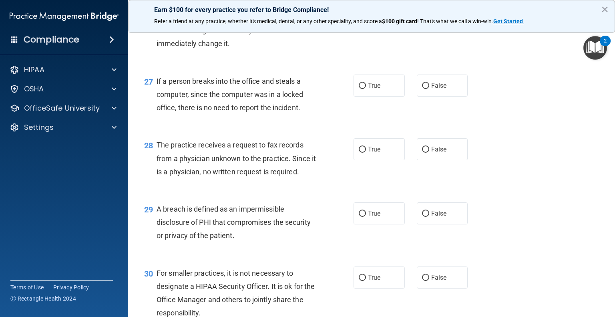
scroll to position [1798, 0]
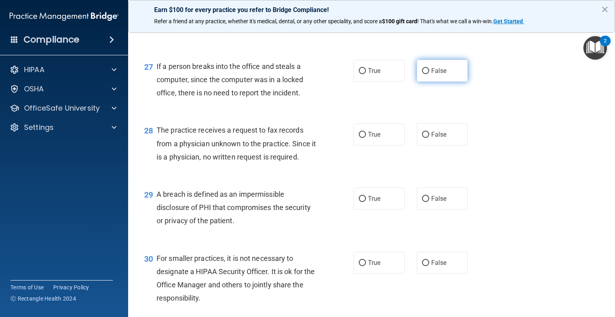
click at [435, 82] on label "False" at bounding box center [442, 71] width 51 height 22
click at [429, 74] on input "False" at bounding box center [425, 71] width 7 height 6
radio input "true"
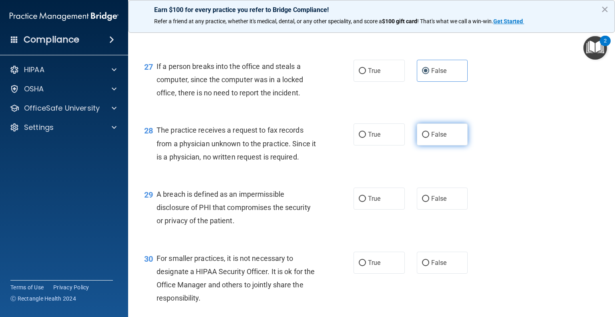
click at [426, 145] on label "False" at bounding box center [442, 134] width 51 height 22
click at [426, 138] on input "False" at bounding box center [425, 135] width 7 height 6
radio input "true"
click at [367, 209] on label "True" at bounding box center [378, 198] width 51 height 22
click at [366, 202] on input "True" at bounding box center [362, 199] width 7 height 6
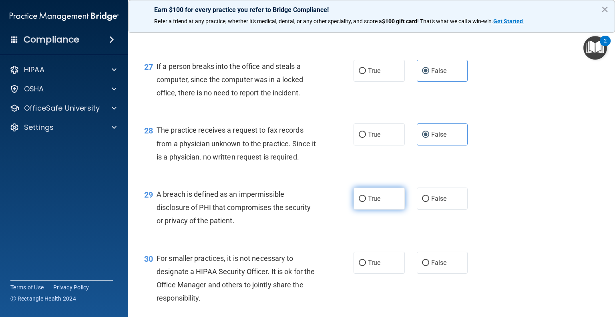
radio input "true"
click at [432, 266] on span "False" at bounding box center [439, 263] width 16 height 8
click at [429, 266] on input "False" at bounding box center [425, 263] width 7 height 6
radio input "true"
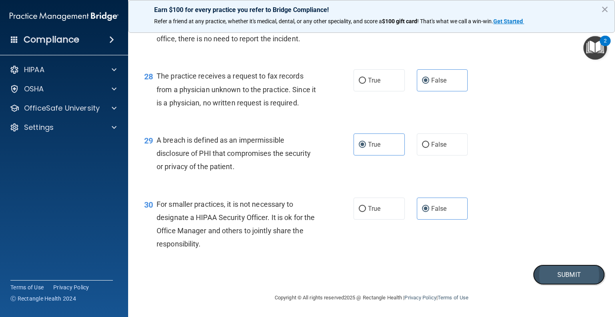
click at [551, 277] on button "Submit" at bounding box center [569, 274] width 72 height 20
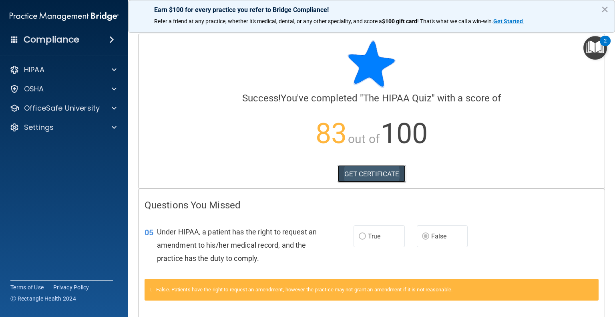
click at [395, 177] on link "GET CERTIFICATE" at bounding box center [371, 174] width 68 height 18
click at [112, 110] on span at bounding box center [114, 108] width 5 height 10
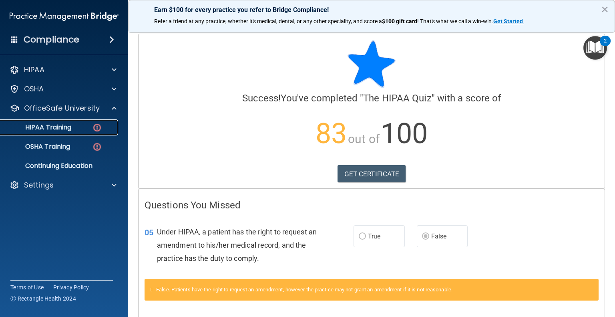
click at [93, 128] on img at bounding box center [97, 127] width 10 height 10
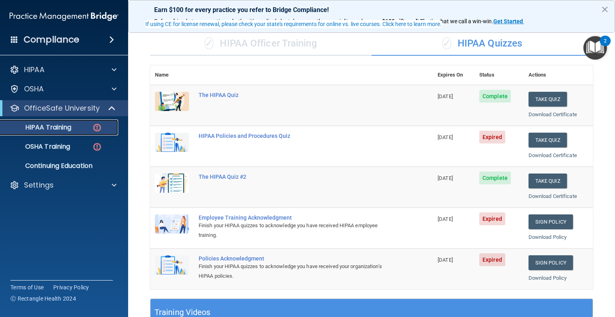
scroll to position [58, 0]
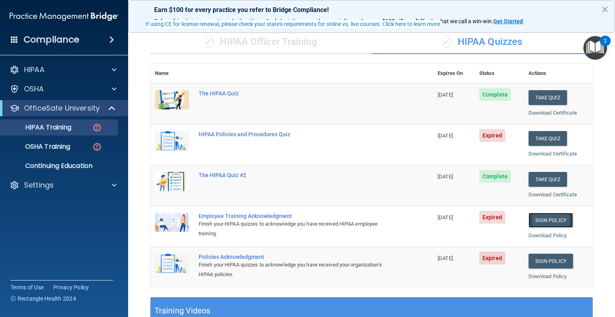
click at [546, 214] on link "Sign Policy" at bounding box center [550, 219] width 44 height 15
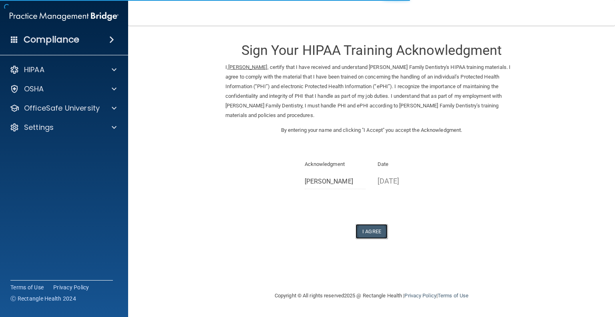
click at [375, 224] on button "I Agree" at bounding box center [371, 231] width 32 height 15
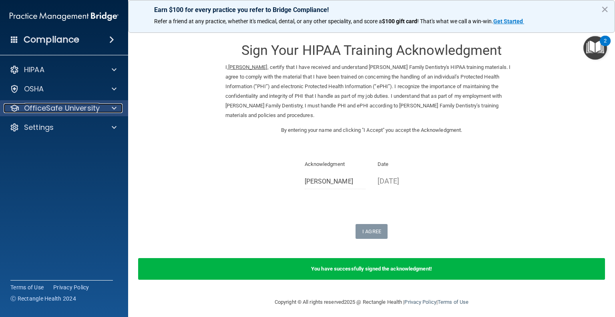
click at [112, 105] on span at bounding box center [114, 108] width 5 height 10
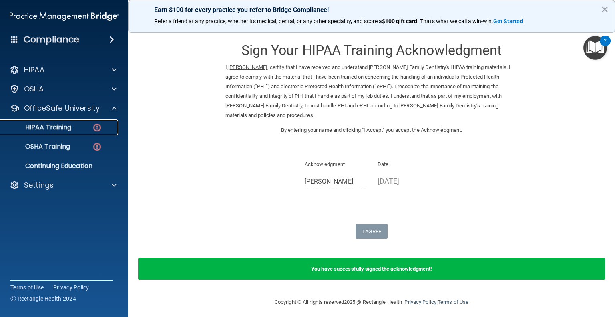
click at [88, 128] on div "HIPAA Training" at bounding box center [59, 127] width 109 height 8
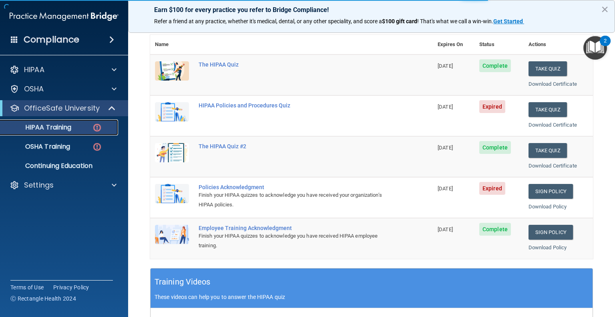
scroll to position [89, 0]
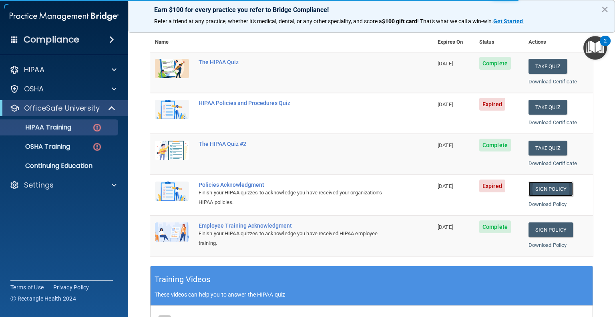
click at [535, 184] on link "Sign Policy" at bounding box center [550, 188] width 44 height 15
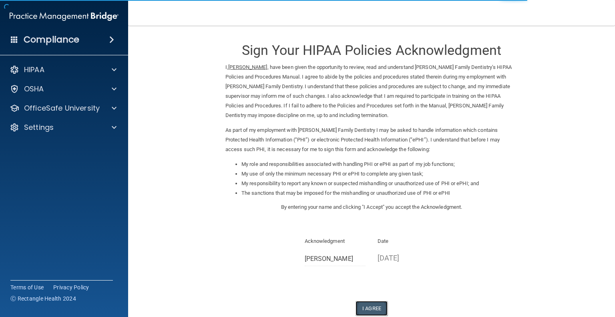
click at [370, 308] on button "I Agree" at bounding box center [371, 308] width 32 height 15
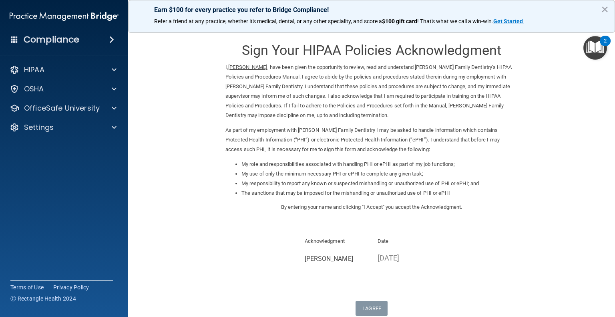
scroll to position [67, 0]
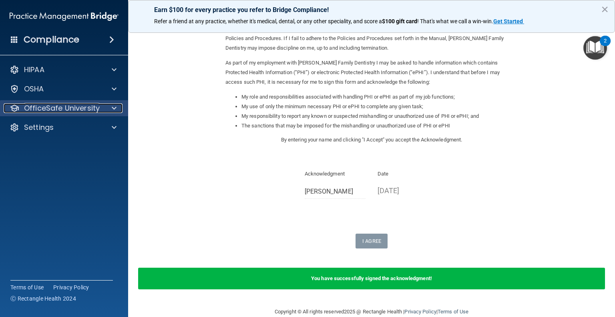
click at [105, 104] on div at bounding box center [113, 108] width 20 height 10
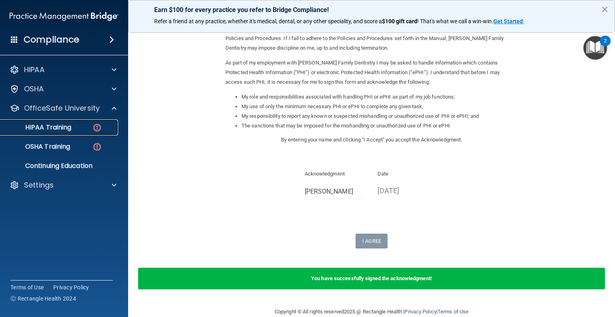
click at [79, 124] on div "HIPAA Training" at bounding box center [59, 127] width 109 height 8
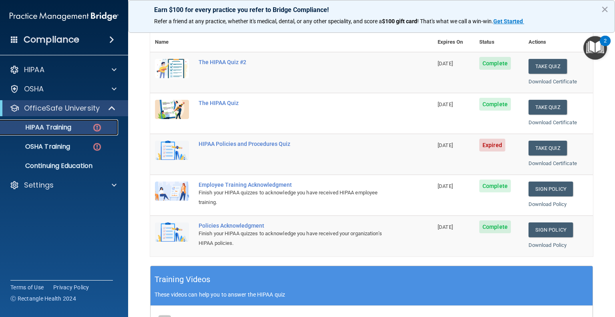
scroll to position [19, 0]
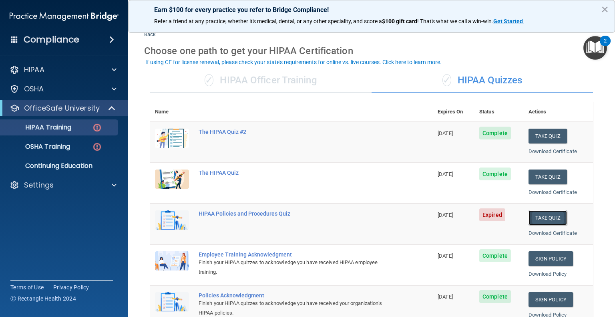
click at [539, 213] on button "Take Quiz" at bounding box center [547, 217] width 38 height 15
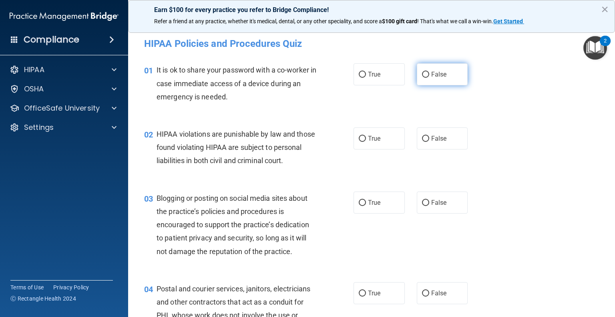
click at [440, 72] on span "False" at bounding box center [439, 74] width 16 height 8
click at [429, 72] on input "False" at bounding box center [425, 75] width 7 height 6
radio input "true"
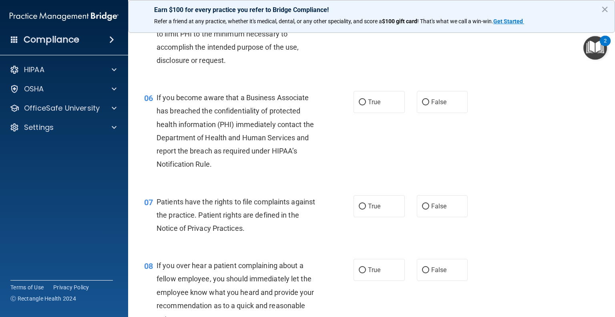
scroll to position [251, 0]
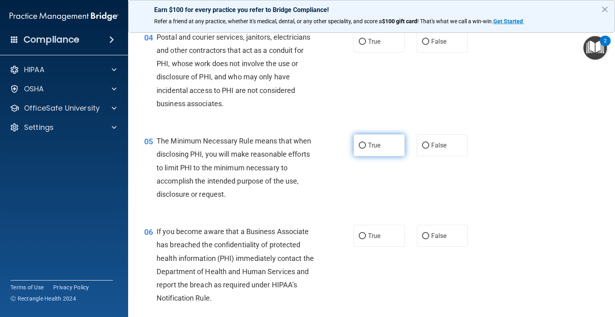
click at [356, 156] on label "True" at bounding box center [378, 145] width 51 height 22
click at [359, 148] on input "True" at bounding box center [362, 145] width 7 height 6
radio input "true"
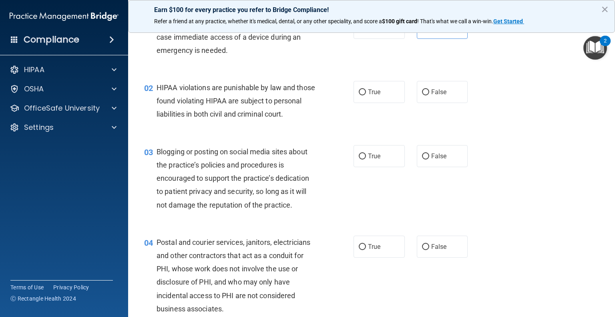
scroll to position [49, 0]
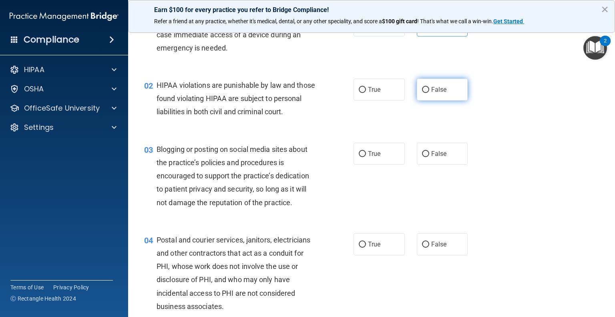
click at [426, 88] on label "False" at bounding box center [442, 89] width 51 height 22
click at [426, 88] on input "False" at bounding box center [425, 90] width 7 height 6
radio input "true"
click at [367, 162] on label "True" at bounding box center [378, 153] width 51 height 22
click at [366, 157] on input "True" at bounding box center [362, 154] width 7 height 6
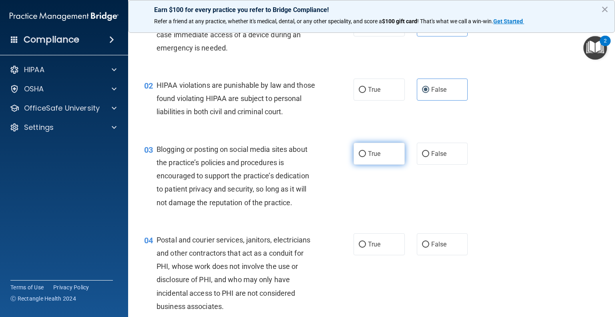
radio input "true"
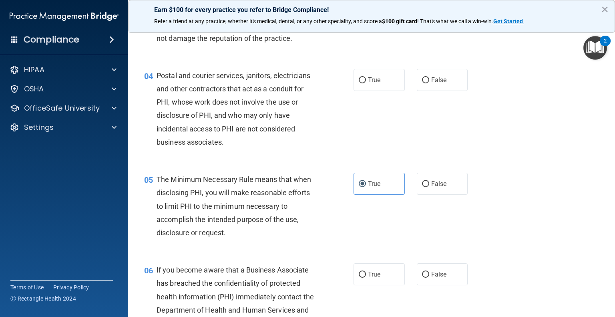
scroll to position [224, 0]
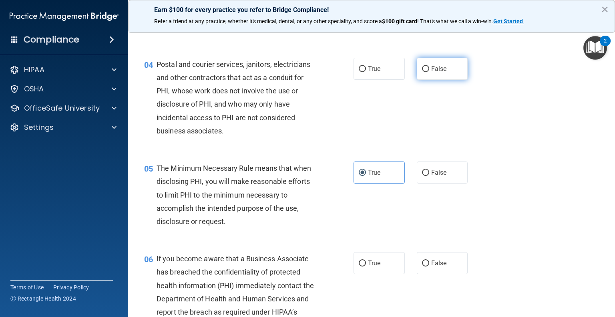
click at [423, 72] on input "False" at bounding box center [425, 69] width 7 height 6
radio input "true"
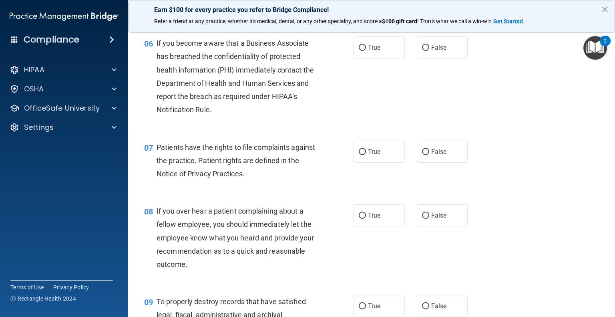
scroll to position [453, 0]
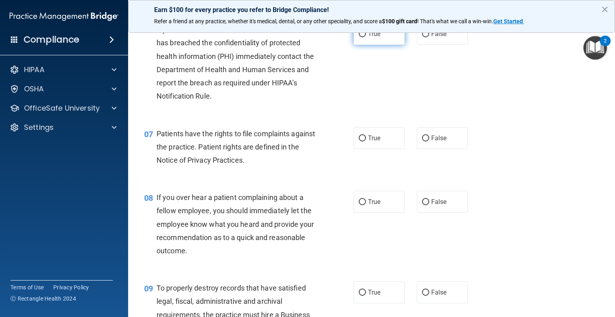
click at [380, 40] on label "True" at bounding box center [378, 34] width 51 height 22
click at [366, 37] on input "True" at bounding box center [362, 34] width 7 height 6
radio input "true"
click at [387, 148] on label "True" at bounding box center [378, 138] width 51 height 22
click at [366, 141] on input "True" at bounding box center [362, 138] width 7 height 6
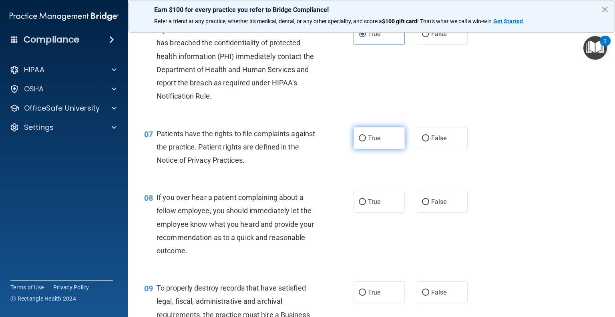
radio input "true"
click at [431, 205] on span "False" at bounding box center [439, 202] width 16 height 8
click at [429, 205] on input "False" at bounding box center [425, 202] width 7 height 6
radio input "true"
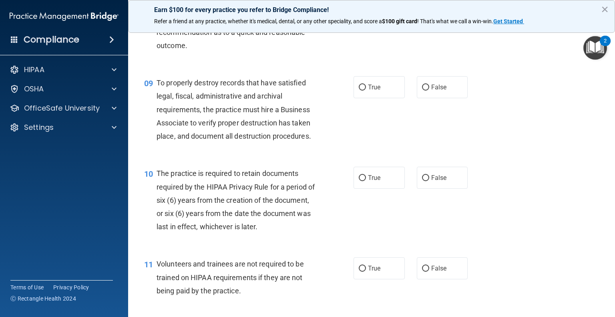
scroll to position [661, 0]
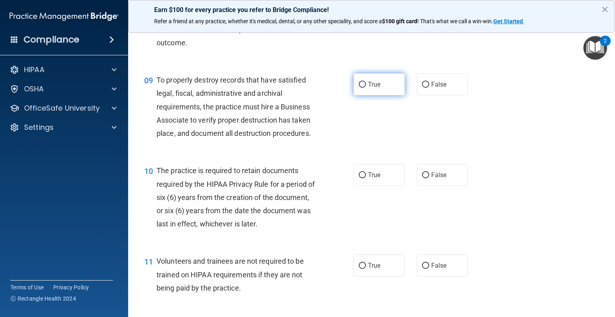
click at [370, 90] on label "True" at bounding box center [378, 84] width 51 height 22
click at [366, 88] on input "True" at bounding box center [362, 85] width 7 height 6
radio input "true"
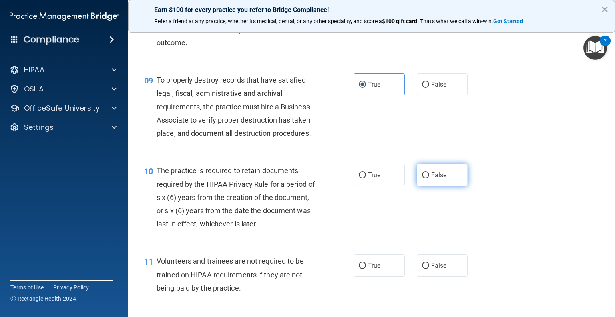
click at [425, 186] on label "False" at bounding box center [442, 175] width 51 height 22
click at [425, 178] on input "False" at bounding box center [425, 175] width 7 height 6
radio input "true"
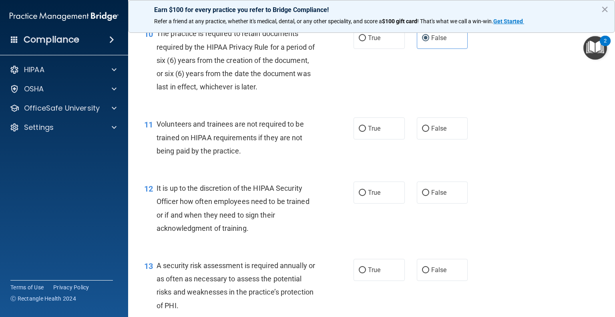
scroll to position [803, 0]
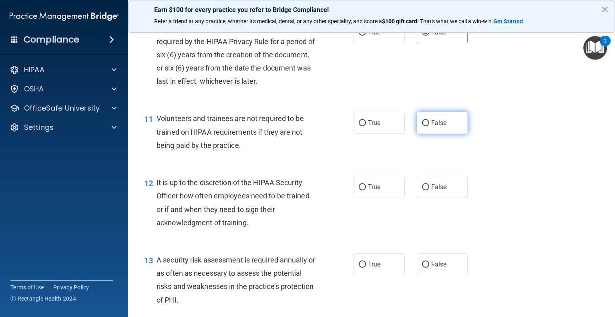
click at [448, 134] on label "False" at bounding box center [442, 123] width 51 height 22
click at [429, 126] on input "False" at bounding box center [425, 123] width 7 height 6
radio input "true"
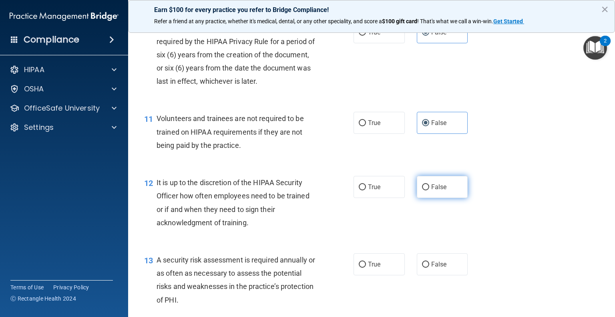
click at [429, 198] on label "False" at bounding box center [442, 187] width 51 height 22
click at [429, 190] on input "False" at bounding box center [425, 187] width 7 height 6
radio input "true"
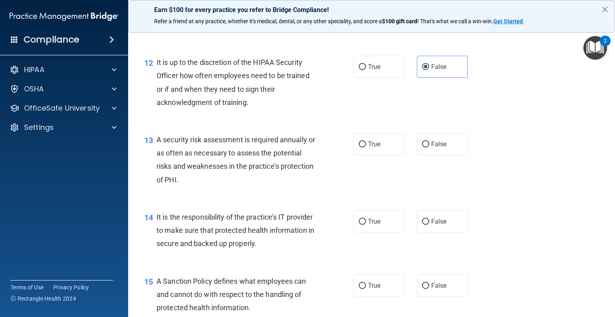
scroll to position [942, 0]
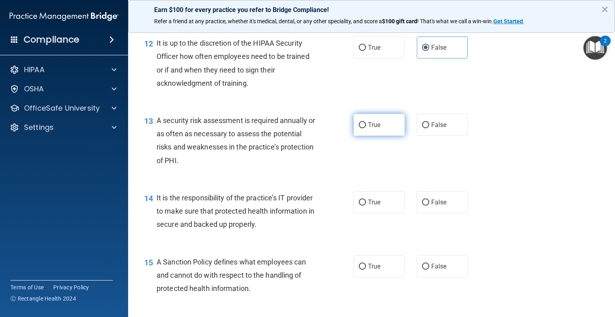
click at [386, 132] on label "True" at bounding box center [378, 125] width 51 height 22
click at [366, 128] on input "True" at bounding box center [362, 125] width 7 height 6
radio input "true"
click at [368, 206] on span "True" at bounding box center [374, 202] width 12 height 8
click at [366, 205] on input "True" at bounding box center [362, 202] width 7 height 6
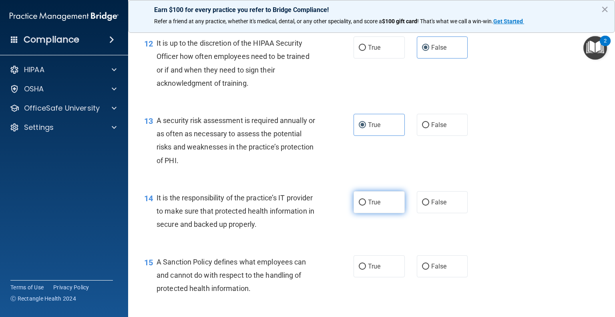
radio input "true"
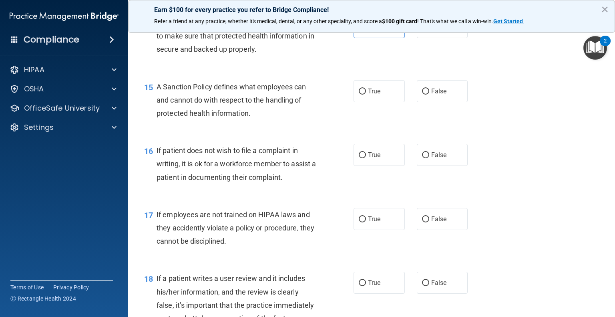
scroll to position [1120, 0]
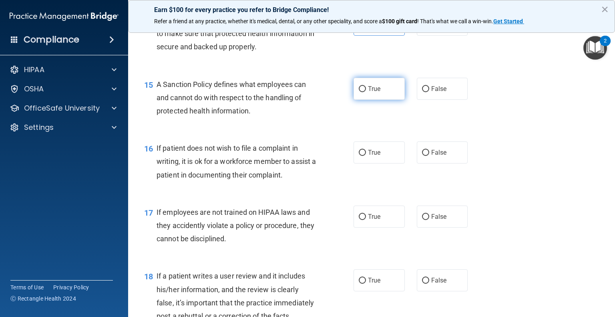
click at [375, 96] on label "True" at bounding box center [378, 89] width 51 height 22
click at [366, 92] on input "True" at bounding box center [362, 89] width 7 height 6
radio input "true"
click at [440, 157] on label "False" at bounding box center [442, 152] width 51 height 22
click at [429, 156] on input "False" at bounding box center [425, 153] width 7 height 6
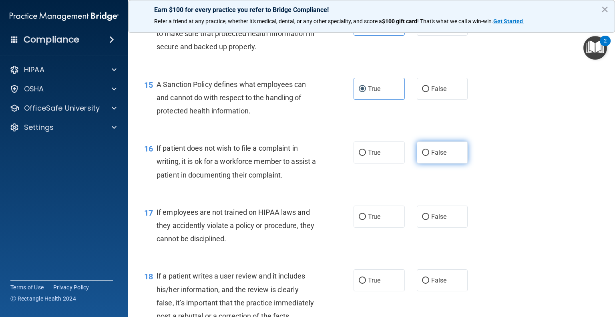
radio input "true"
click at [437, 220] on span "False" at bounding box center [439, 216] width 16 height 8
click at [429, 220] on input "False" at bounding box center [425, 217] width 7 height 6
radio input "true"
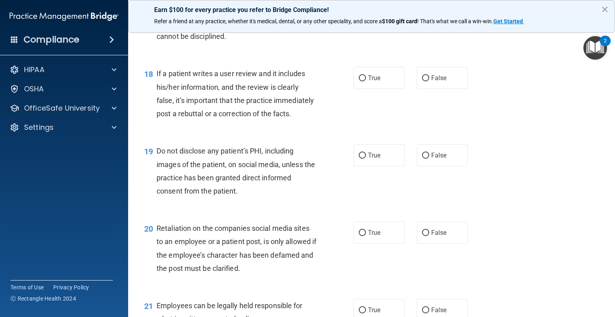
scroll to position [1327, 0]
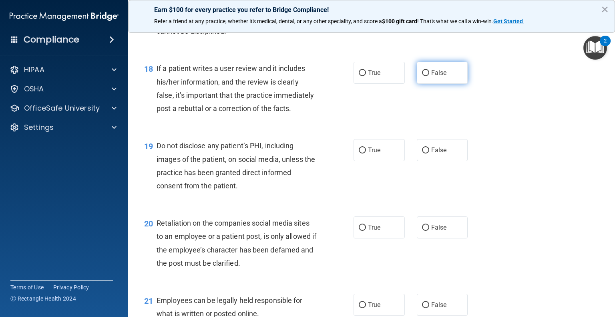
click at [438, 76] on label "False" at bounding box center [442, 73] width 51 height 22
click at [429, 76] on input "False" at bounding box center [425, 73] width 7 height 6
radio input "true"
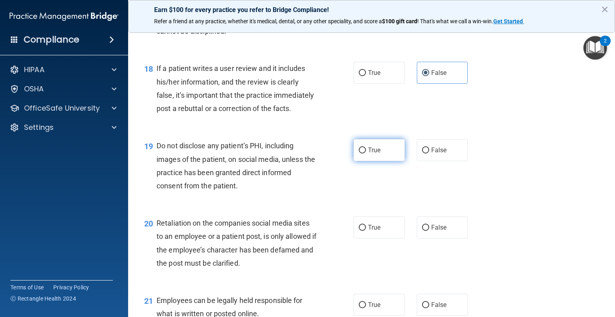
click at [362, 153] on input "True" at bounding box center [362, 150] width 7 height 6
radio input "true"
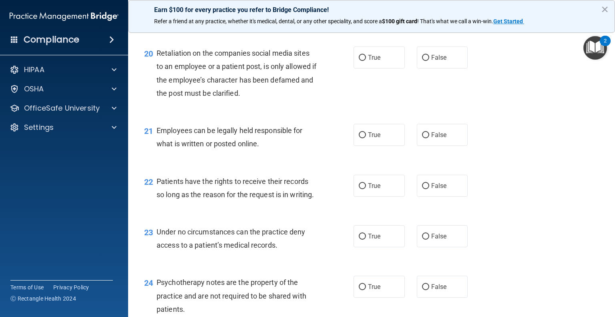
scroll to position [1505, 0]
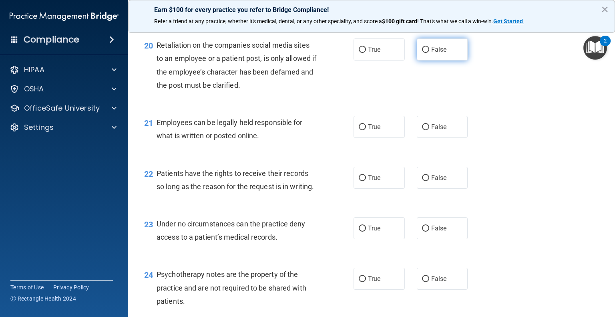
click at [431, 53] on span "False" at bounding box center [439, 50] width 16 height 8
click at [429, 53] on input "False" at bounding box center [425, 50] width 7 height 6
radio input "true"
click at [372, 130] on span "True" at bounding box center [374, 127] width 12 height 8
click at [366, 130] on input "True" at bounding box center [362, 127] width 7 height 6
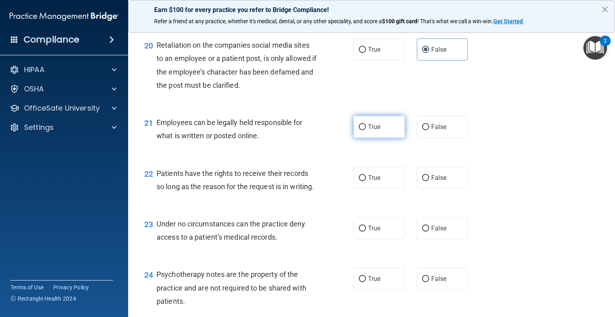
radio input "true"
click at [365, 188] on label "True" at bounding box center [378, 177] width 51 height 22
click at [365, 181] on input "True" at bounding box center [362, 178] width 7 height 6
radio input "true"
click at [368, 232] on span "True" at bounding box center [374, 228] width 12 height 8
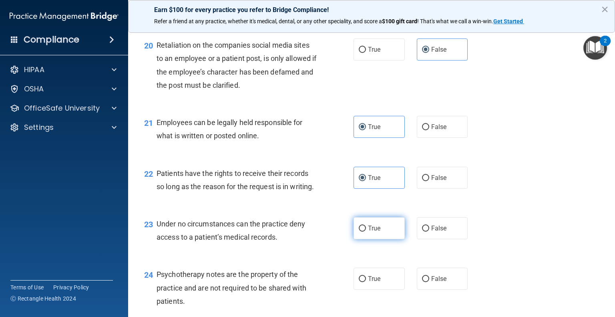
click at [365, 231] on input "True" at bounding box center [362, 228] width 7 height 6
radio input "true"
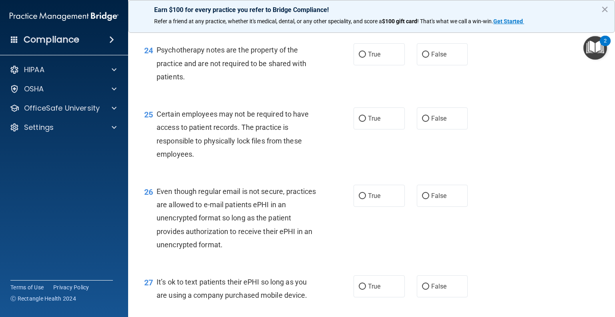
scroll to position [1732, 0]
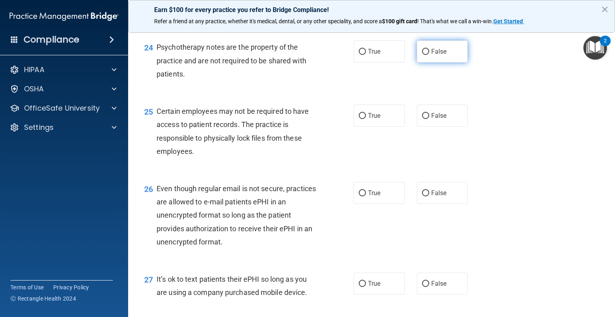
click at [450, 62] on label "False" at bounding box center [442, 51] width 51 height 22
click at [429, 55] on input "False" at bounding box center [425, 52] width 7 height 6
radio input "true"
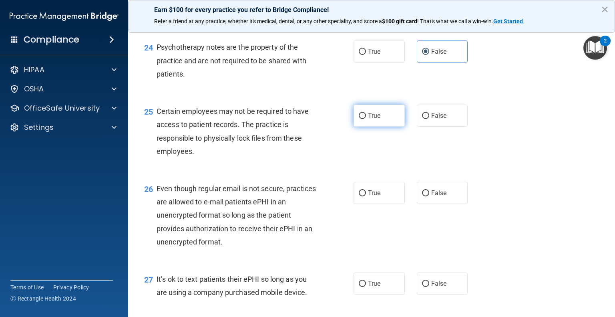
click at [376, 119] on span "True" at bounding box center [374, 116] width 12 height 8
click at [366, 119] on input "True" at bounding box center [362, 116] width 7 height 6
radio input "true"
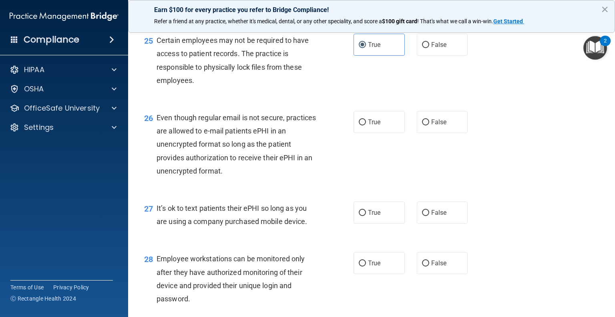
scroll to position [1805, 0]
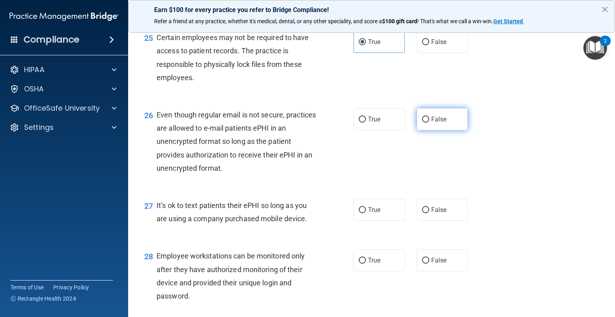
click at [439, 123] on span "False" at bounding box center [439, 119] width 16 height 8
click at [429, 122] on input "False" at bounding box center [425, 119] width 7 height 6
radio input "true"
click at [435, 213] on span "False" at bounding box center [439, 210] width 16 height 8
click at [429, 213] on input "False" at bounding box center [425, 210] width 7 height 6
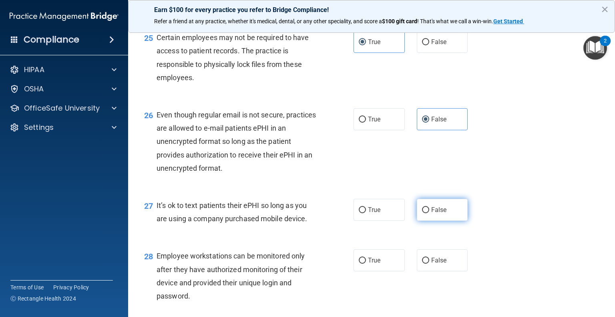
radio input "true"
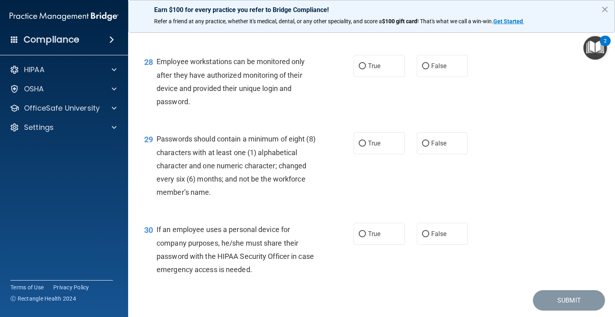
scroll to position [1977, 0]
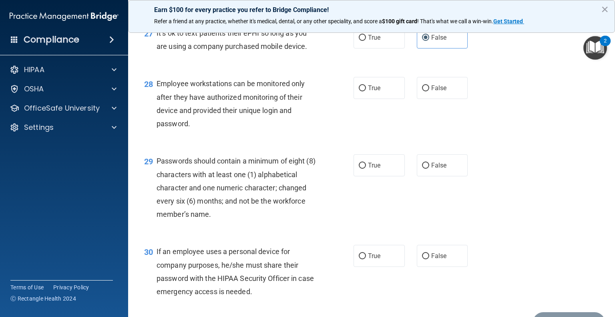
click at [607, 281] on main "- HIPAA Policies and Procedures Quiz This quiz doesn’t expire until 09/12/2025.…" at bounding box center [371, 171] width 487 height 291
click at [386, 99] on label "True" at bounding box center [378, 88] width 51 height 22
click at [366, 91] on input "True" at bounding box center [362, 88] width 7 height 6
radio input "true"
click at [425, 99] on label "False" at bounding box center [442, 88] width 51 height 22
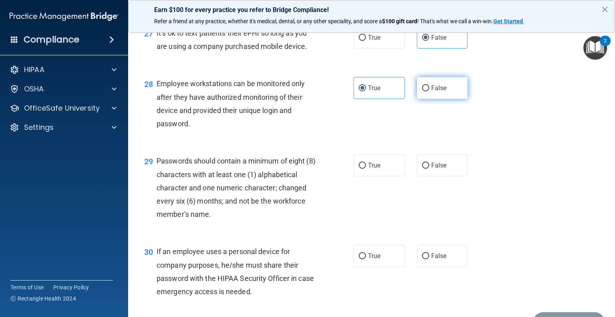
click at [425, 91] on input "False" at bounding box center [425, 88] width 7 height 6
radio input "true"
radio input "false"
click at [371, 169] on span "True" at bounding box center [374, 165] width 12 height 8
click at [366, 168] on input "True" at bounding box center [362, 165] width 7 height 6
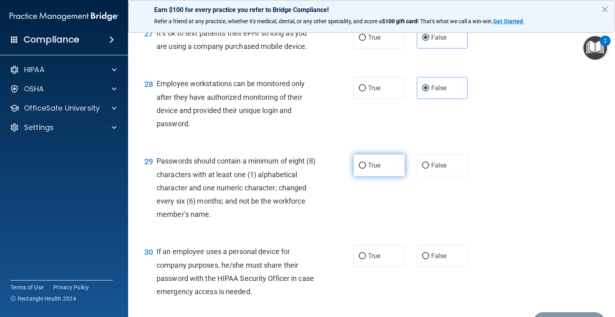
radio input "true"
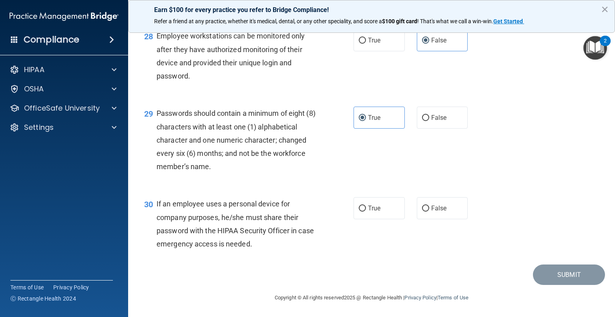
scroll to position [2065, 0]
click at [431, 205] on span "False" at bounding box center [439, 208] width 16 height 8
click at [427, 205] on input "False" at bounding box center [425, 208] width 7 height 6
radio input "true"
click at [579, 288] on footer "Copyright © All rights reserved 2025 @ Rectangle Health | Privacy Policy | Term…" at bounding box center [371, 297] width 455 height 24
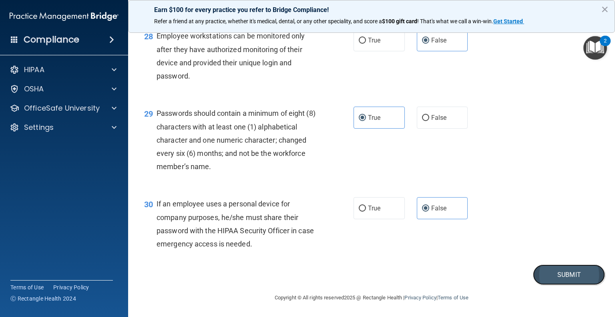
click at [580, 277] on button "Submit" at bounding box center [569, 274] width 72 height 20
drag, startPoint x: 540, startPoint y: 276, endPoint x: 533, endPoint y: 276, distance: 7.6
click at [533, 276] on button "Submit" at bounding box center [569, 274] width 72 height 20
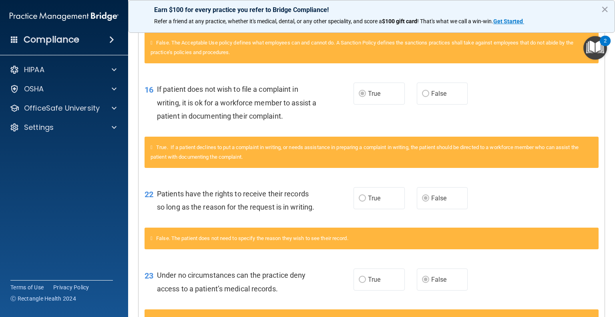
scroll to position [1108, 0]
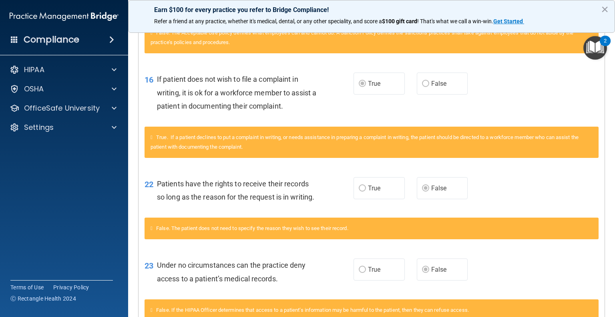
click at [605, 246] on main "Calculating your score.... You did not pass the " HIPAA Policies and Procedures…" at bounding box center [371, 171] width 487 height 291
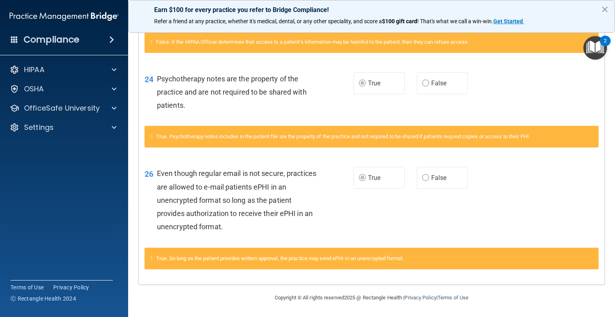
scroll to position [0, 0]
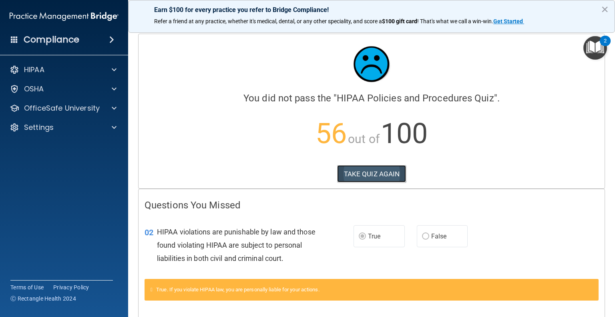
click at [370, 168] on button "TAKE QUIZ AGAIN" at bounding box center [371, 174] width 69 height 18
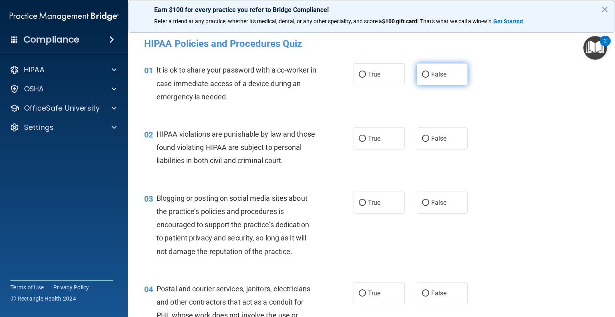
click at [421, 81] on label "False" at bounding box center [442, 74] width 51 height 22
click at [422, 78] on input "False" at bounding box center [425, 75] width 7 height 6
radio input "true"
click at [360, 136] on input "True" at bounding box center [362, 139] width 7 height 6
radio input "true"
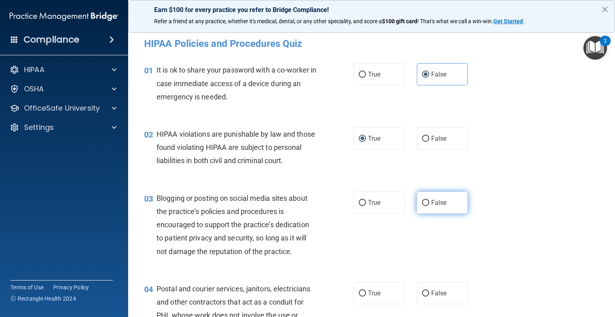
click at [432, 210] on label "False" at bounding box center [442, 202] width 51 height 22
click at [429, 206] on input "False" at bounding box center [425, 203] width 7 height 6
radio input "true"
click at [431, 297] on span "False" at bounding box center [439, 293] width 16 height 8
click at [427, 296] on input "False" at bounding box center [425, 293] width 7 height 6
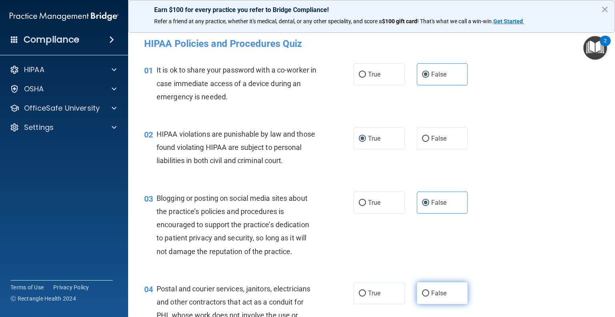
radio input "true"
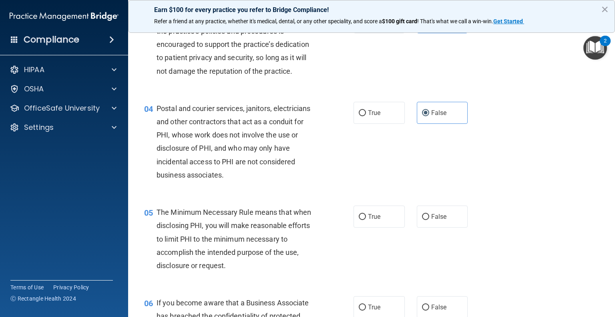
scroll to position [208, 0]
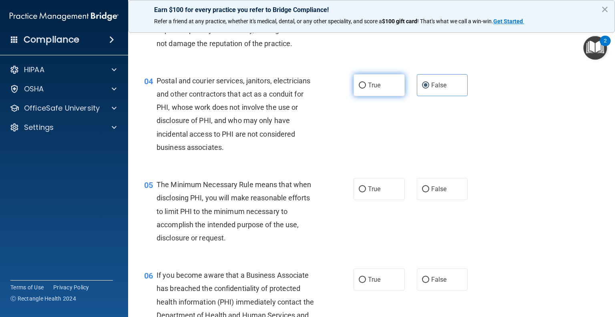
click at [363, 92] on label "True" at bounding box center [378, 85] width 51 height 22
click at [363, 88] on input "True" at bounding box center [362, 85] width 7 height 6
radio input "true"
click at [439, 89] on span "False" at bounding box center [439, 85] width 16 height 8
click at [429, 88] on input "False" at bounding box center [425, 85] width 7 height 6
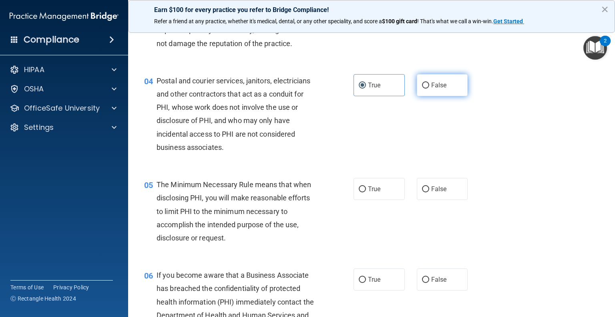
radio input "true"
radio input "false"
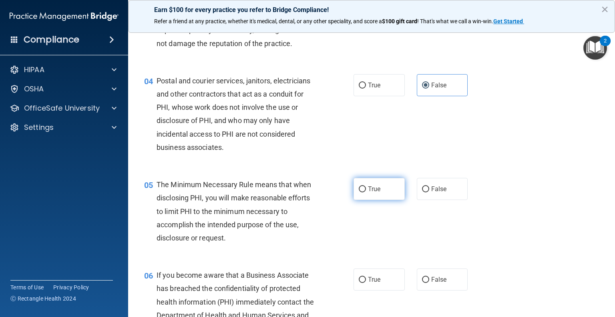
click at [369, 192] on span "True" at bounding box center [374, 189] width 12 height 8
click at [366, 192] on input "True" at bounding box center [362, 189] width 7 height 6
radio input "true"
click at [432, 283] on span "False" at bounding box center [439, 279] width 16 height 8
click at [429, 283] on input "False" at bounding box center [425, 280] width 7 height 6
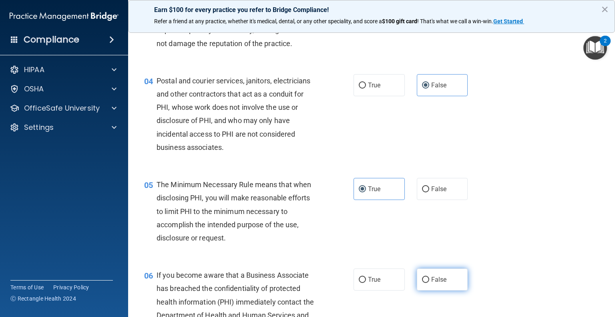
radio input "true"
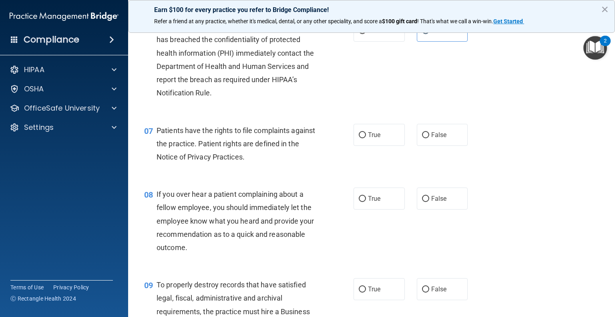
scroll to position [461, 0]
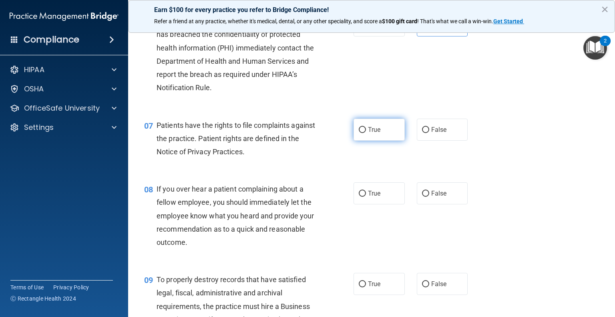
click at [371, 133] on span "True" at bounding box center [374, 130] width 12 height 8
click at [366, 133] on input "True" at bounding box center [362, 130] width 7 height 6
radio input "true"
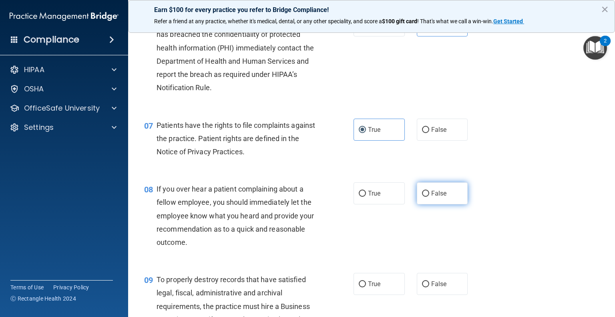
click at [435, 197] on span "False" at bounding box center [439, 193] width 16 height 8
click at [429, 196] on input "False" at bounding box center [425, 193] width 7 height 6
radio input "true"
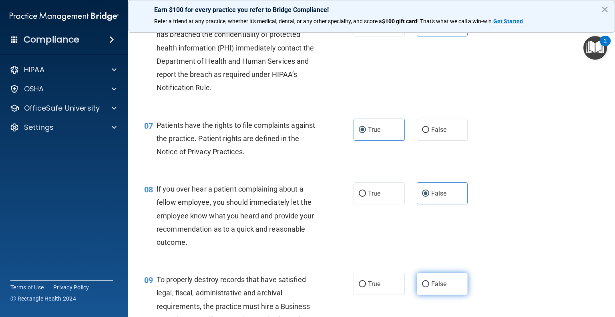
click at [424, 287] on input "False" at bounding box center [425, 284] width 7 height 6
radio input "true"
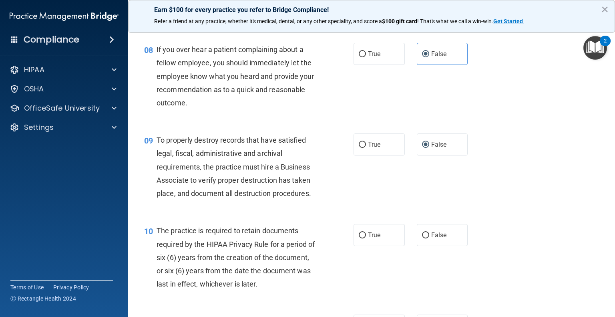
scroll to position [609, 0]
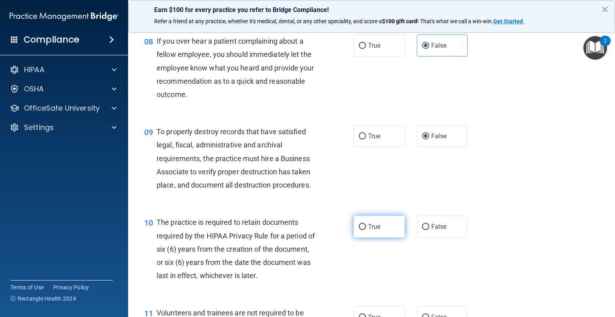
click at [368, 230] on span "True" at bounding box center [374, 226] width 12 height 8
click at [366, 230] on input "True" at bounding box center [362, 227] width 7 height 6
radio input "true"
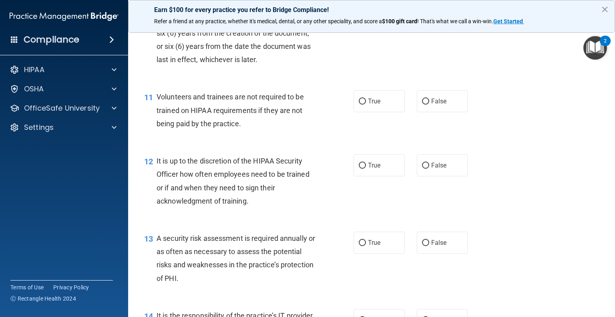
scroll to position [828, 0]
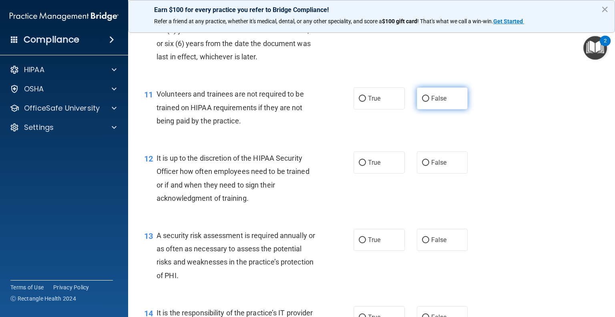
click at [441, 106] on label "False" at bounding box center [442, 98] width 51 height 22
click at [429, 102] on input "False" at bounding box center [425, 99] width 7 height 6
radio input "true"
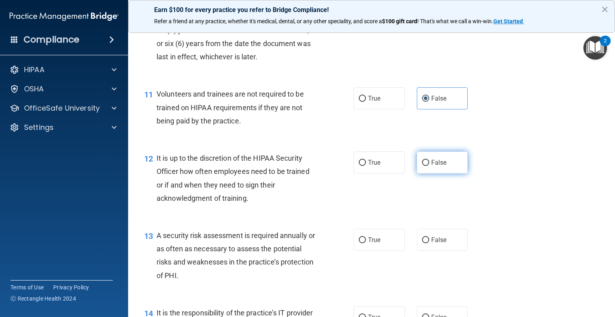
click at [431, 166] on span "False" at bounding box center [439, 162] width 16 height 8
click at [429, 166] on input "False" at bounding box center [425, 163] width 7 height 6
radio input "true"
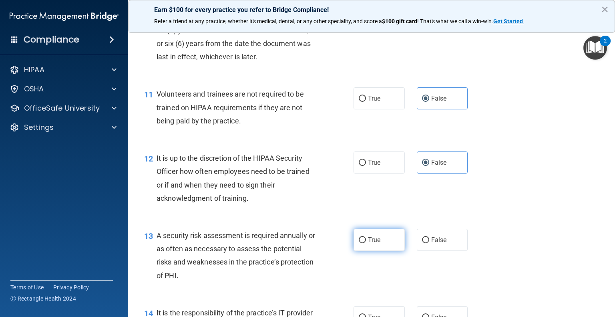
click at [358, 251] on label "True" at bounding box center [378, 239] width 51 height 22
click at [359, 243] on input "True" at bounding box center [362, 240] width 7 height 6
radio input "true"
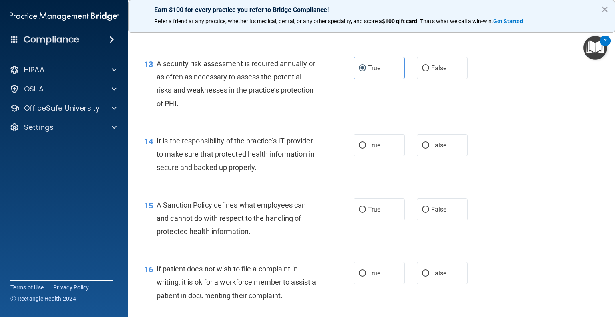
scroll to position [1002, 0]
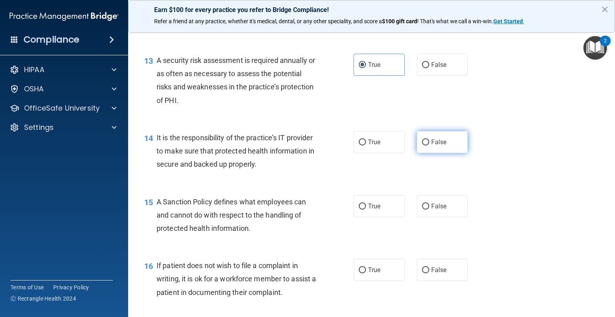
click at [445, 152] on label "False" at bounding box center [442, 142] width 51 height 22
click at [429, 145] on input "False" at bounding box center [425, 142] width 7 height 6
radio input "true"
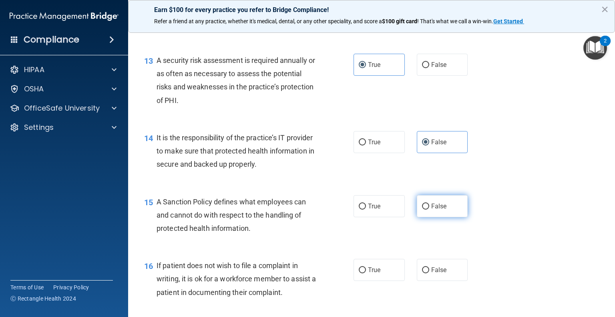
click at [437, 211] on label "False" at bounding box center [442, 206] width 51 height 22
click at [429, 209] on input "False" at bounding box center [425, 206] width 7 height 6
radio input "true"
click at [443, 281] on label "False" at bounding box center [442, 270] width 51 height 22
click at [429, 273] on input "False" at bounding box center [425, 270] width 7 height 6
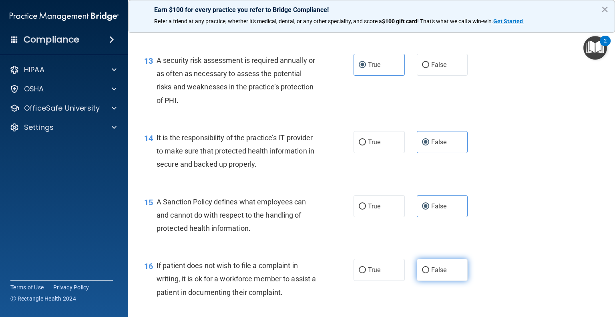
radio input "true"
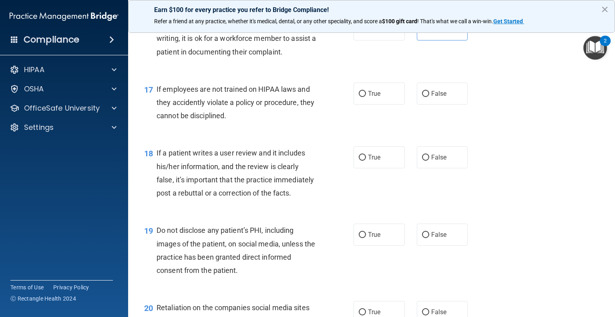
scroll to position [1251, 0]
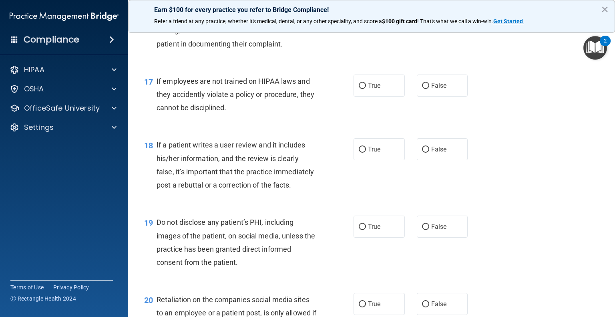
click at [376, 29] on div "Earn $100 for every practice you refer to Bridge Compliance!" at bounding box center [371, 22] width 454 height 13
click at [373, 32] on div "Earn $100 for every practice you refer to Bridge Compliance! Refer a friend at …" at bounding box center [371, 16] width 487 height 33
click at [357, 32] on label "True" at bounding box center [378, 21] width 51 height 22
click at [359, 25] on input "True" at bounding box center [362, 22] width 7 height 6
radio input "true"
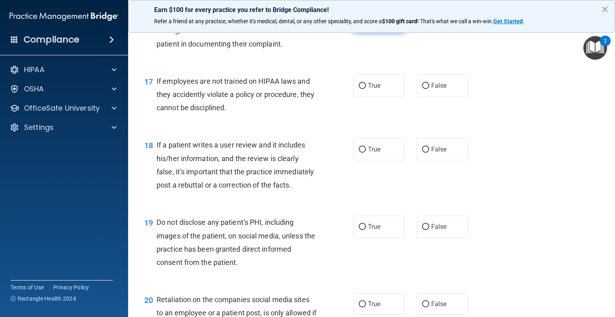
radio input "false"
click at [442, 89] on span "False" at bounding box center [439, 86] width 16 height 8
click at [429, 89] on input "False" at bounding box center [425, 86] width 7 height 6
radio input "true"
click at [431, 153] on span "False" at bounding box center [439, 149] width 16 height 8
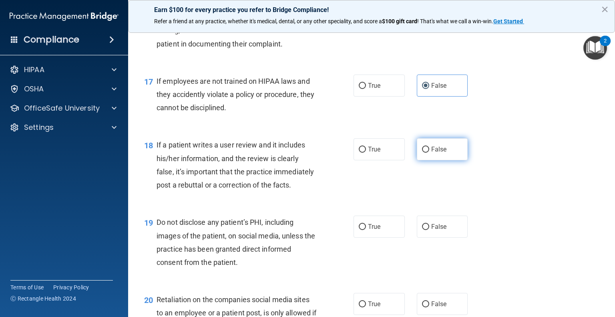
click at [429, 152] on input "False" at bounding box center [425, 149] width 7 height 6
radio input "true"
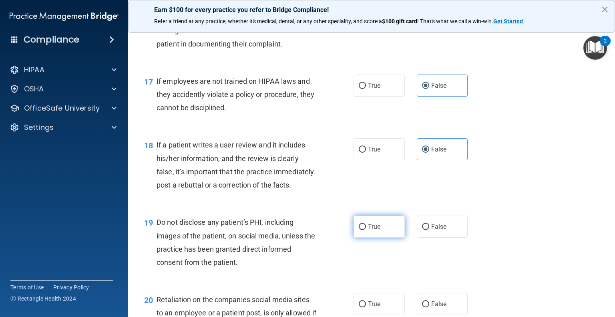
click at [363, 237] on label "True" at bounding box center [378, 226] width 51 height 22
click at [363, 230] on input "True" at bounding box center [362, 227] width 7 height 6
radio input "true"
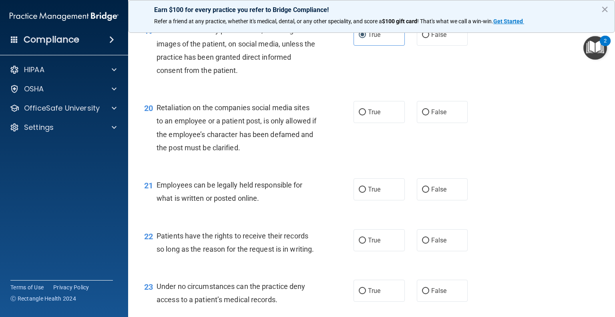
scroll to position [1447, 0]
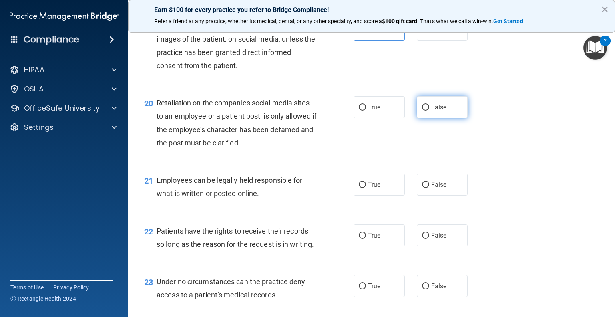
click at [439, 111] on span "False" at bounding box center [439, 107] width 16 height 8
click at [429, 110] on input "False" at bounding box center [425, 107] width 7 height 6
radio input "true"
click at [359, 195] on label "True" at bounding box center [378, 184] width 51 height 22
click at [359, 188] on input "True" at bounding box center [362, 185] width 7 height 6
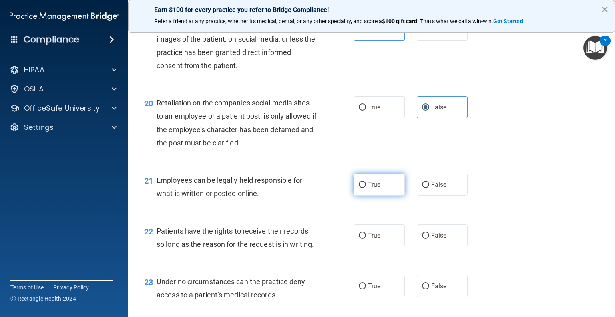
radio input "true"
click at [431, 239] on span "False" at bounding box center [439, 235] width 16 height 8
click at [429, 239] on input "False" at bounding box center [425, 236] width 7 height 6
radio input "true"
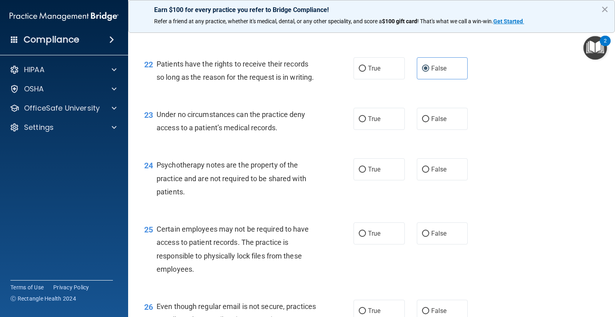
scroll to position [1622, 0]
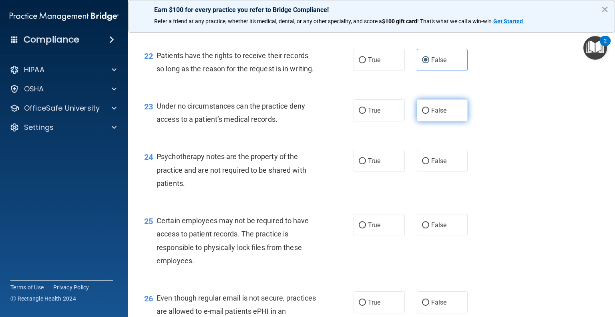
click at [440, 114] on span "False" at bounding box center [439, 110] width 16 height 8
click at [429, 114] on input "False" at bounding box center [425, 111] width 7 height 6
radio input "true"
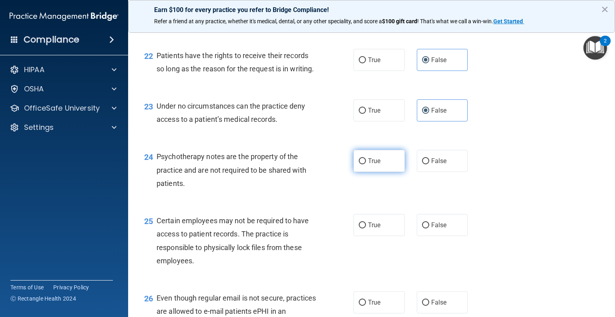
click at [359, 172] on label "True" at bounding box center [378, 161] width 51 height 22
click at [359, 164] on input "True" at bounding box center [362, 161] width 7 height 6
radio input "true"
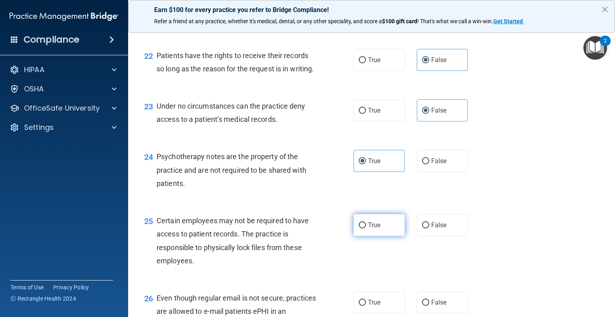
click at [368, 228] on span "True" at bounding box center [374, 225] width 12 height 8
click at [365, 228] on input "True" at bounding box center [362, 225] width 7 height 6
radio input "true"
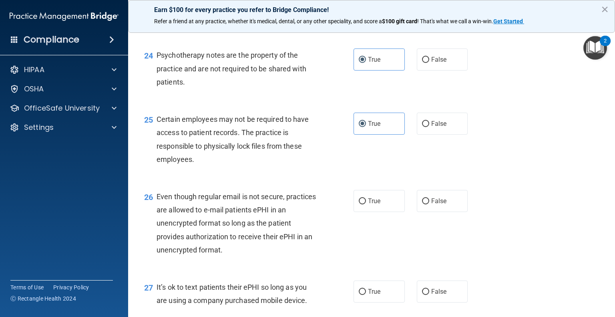
scroll to position [1732, 0]
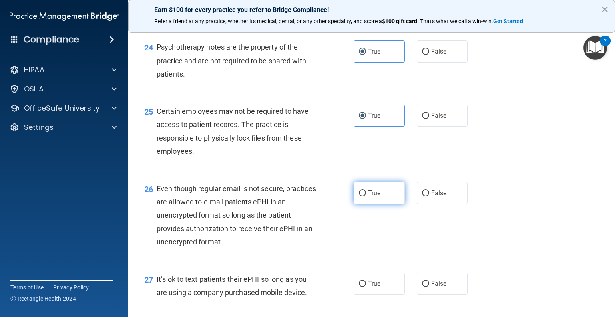
click at [381, 204] on label "True" at bounding box center [378, 193] width 51 height 22
click at [366, 196] on input "True" at bounding box center [362, 193] width 7 height 6
radio input "true"
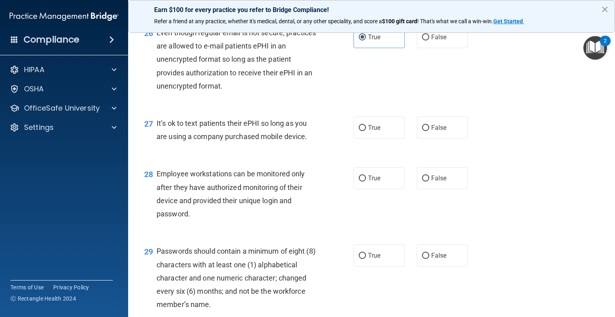
scroll to position [1898, 0]
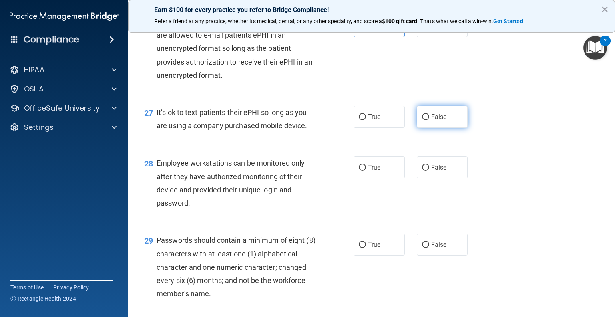
click at [445, 128] on label "False" at bounding box center [442, 117] width 51 height 22
click at [429, 120] on input "False" at bounding box center [425, 117] width 7 height 6
radio input "true"
click at [434, 221] on div "28 Employee workstations can be monitored only after they have authorized monit…" at bounding box center [371, 184] width 467 height 77
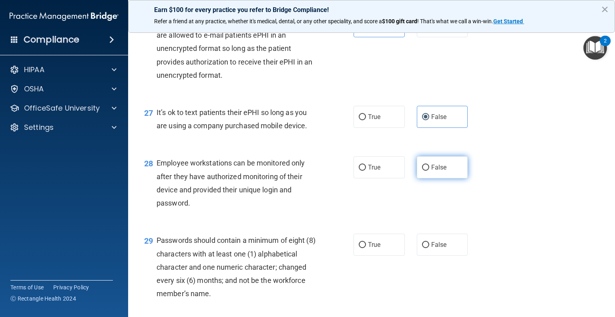
click at [434, 178] on label "False" at bounding box center [442, 167] width 51 height 22
click at [429, 170] on input "False" at bounding box center [425, 167] width 7 height 6
radio input "true"
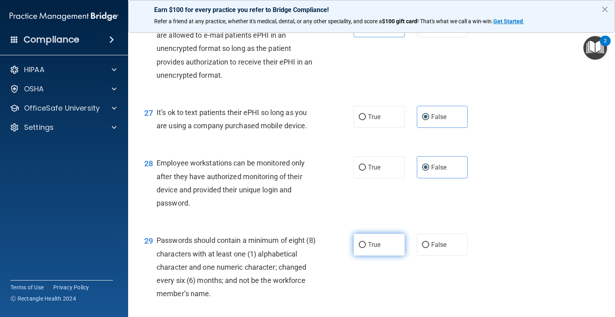
click at [374, 248] on span "True" at bounding box center [374, 245] width 12 height 8
click at [366, 248] on input "True" at bounding box center [362, 245] width 7 height 6
radio input "true"
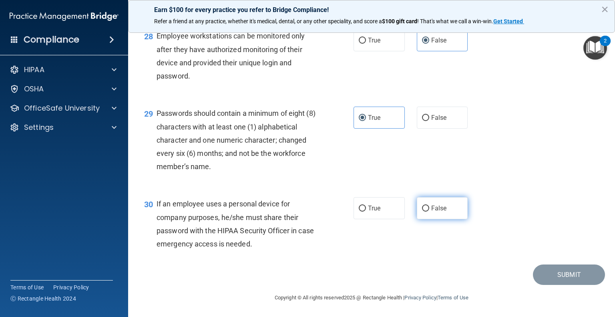
click at [423, 205] on input "False" at bounding box center [425, 208] width 7 height 6
radio input "true"
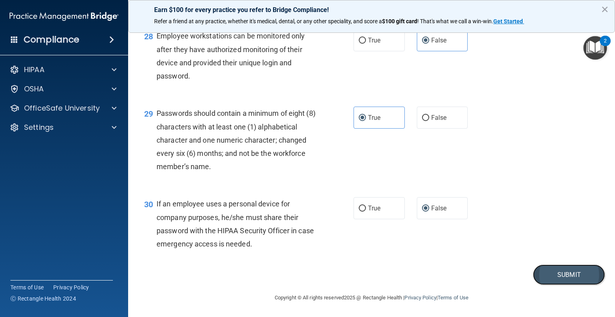
click at [586, 274] on button "Submit" at bounding box center [569, 274] width 72 height 20
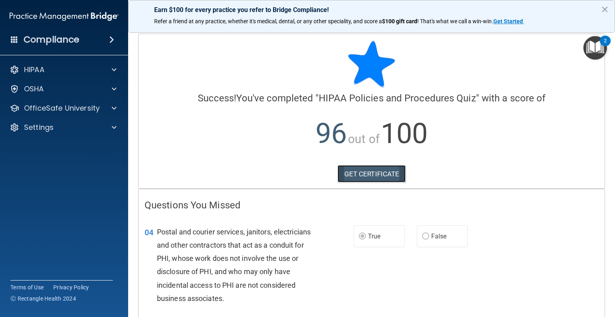
click at [373, 172] on link "GET CERTIFICATE" at bounding box center [371, 174] width 68 height 18
click at [110, 108] on div at bounding box center [113, 108] width 20 height 10
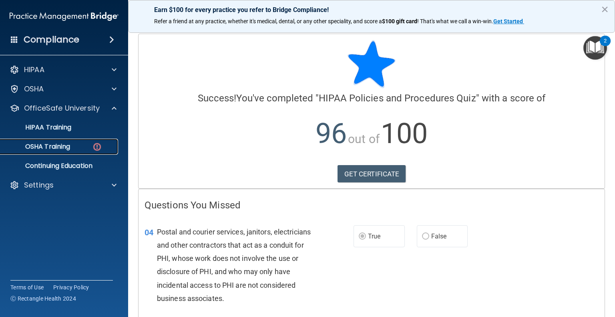
click at [86, 148] on div "OSHA Training" at bounding box center [59, 146] width 109 height 8
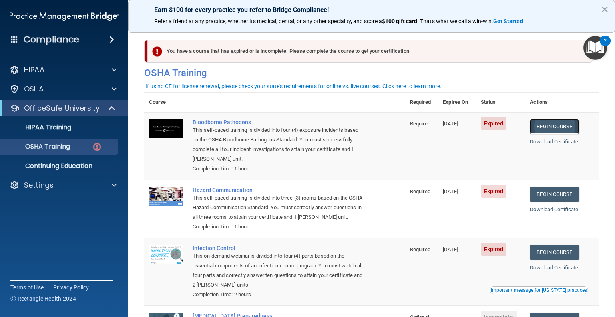
click at [555, 126] on link "Begin Course" at bounding box center [553, 126] width 49 height 15
click at [563, 140] on link "Download Certificate" at bounding box center [553, 141] width 48 height 6
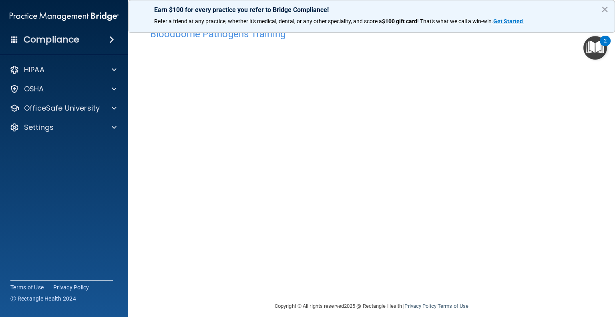
scroll to position [18, 0]
click at [124, 86] on div "OSHA" at bounding box center [64, 89] width 128 height 16
click at [113, 109] on span at bounding box center [114, 108] width 5 height 10
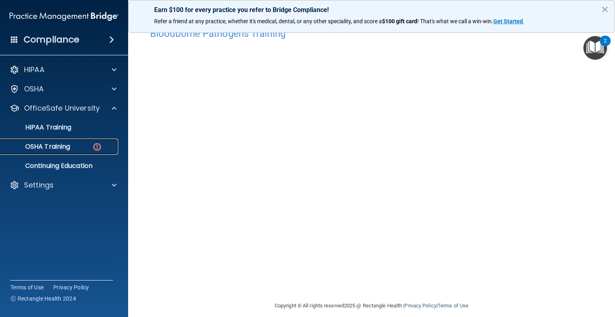
click at [98, 143] on img at bounding box center [97, 147] width 10 height 10
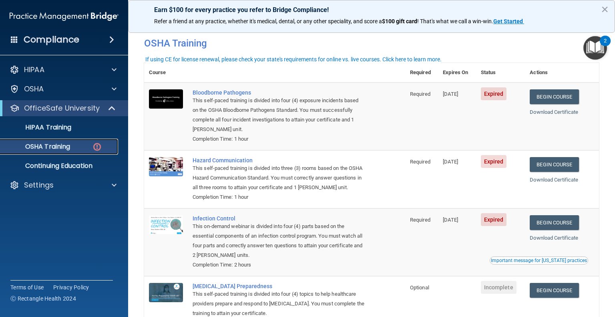
scroll to position [30, 0]
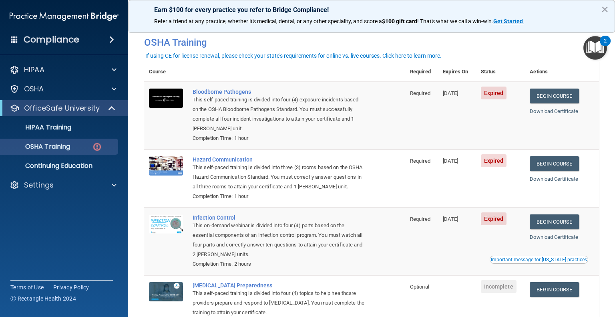
click at [557, 88] on td "Begin Course Download Certificate" at bounding box center [562, 116] width 74 height 68
click at [559, 95] on link "Begin Course" at bounding box center [553, 95] width 49 height 15
click at [565, 112] on link "Download Certificate" at bounding box center [553, 111] width 48 height 6
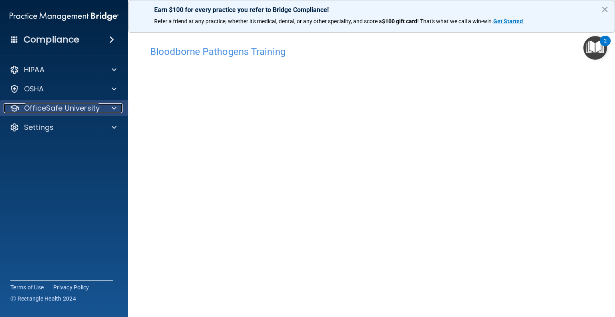
click at [99, 112] on div "OfficeSafe University" at bounding box center [53, 108] width 99 height 10
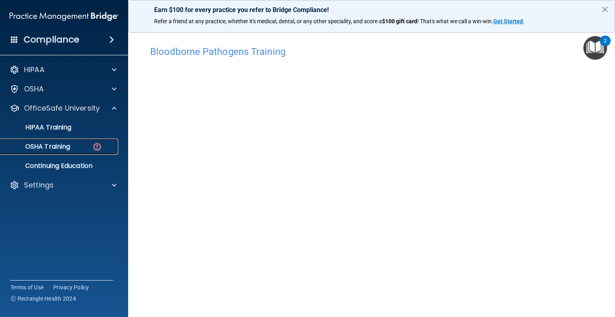
click at [79, 145] on div "OSHA Training" at bounding box center [59, 146] width 109 height 8
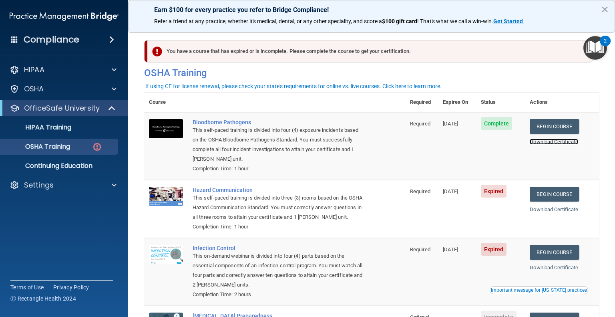
click at [560, 144] on link "Download Certificate" at bounding box center [553, 141] width 48 height 6
click at [555, 192] on link "Begin Course" at bounding box center [553, 193] width 49 height 15
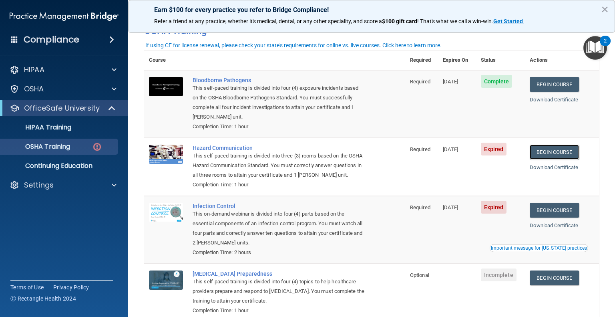
scroll to position [54, 0]
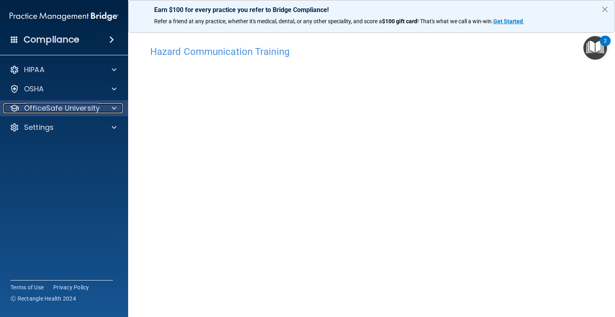
click at [111, 105] on div at bounding box center [113, 108] width 20 height 10
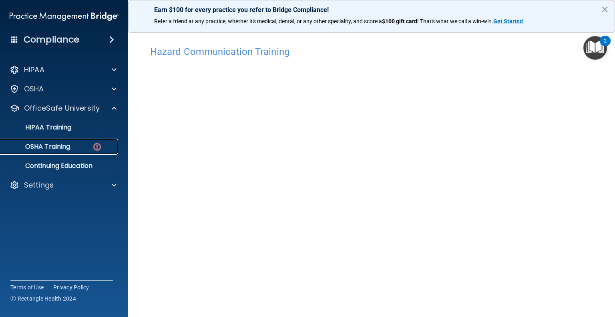
click at [81, 141] on link "OSHA Training" at bounding box center [55, 146] width 126 height 16
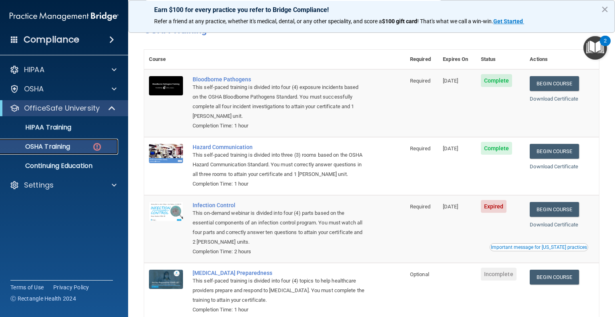
scroll to position [99, 0]
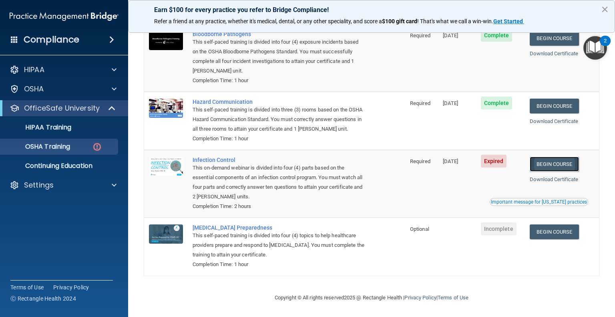
click at [558, 156] on link "Begin Course" at bounding box center [553, 163] width 49 height 15
click at [565, 116] on div "Download Certificate" at bounding box center [561, 121] width 64 height 10
click at [557, 118] on link "Download Certificate" at bounding box center [553, 121] width 48 height 6
click at [73, 146] on div "OSHA Training" at bounding box center [59, 146] width 109 height 8
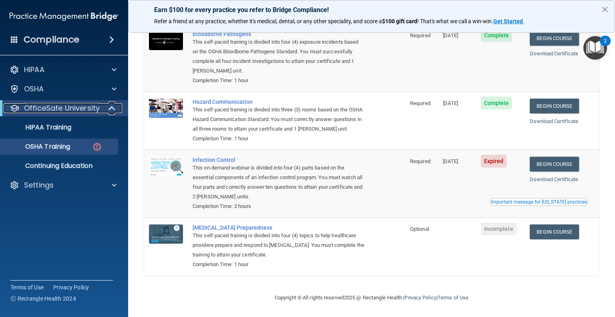
click at [70, 104] on p "OfficeSafe University" at bounding box center [62, 108] width 76 height 10
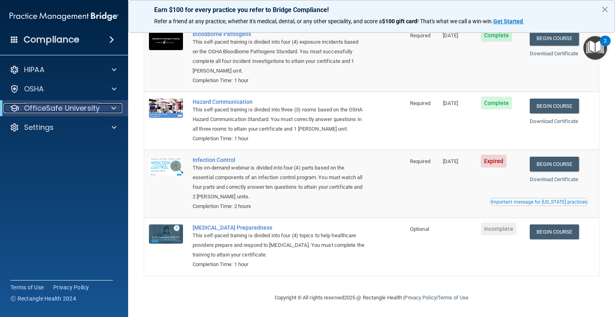
click at [70, 104] on p "OfficeSafe University" at bounding box center [62, 108] width 76 height 10
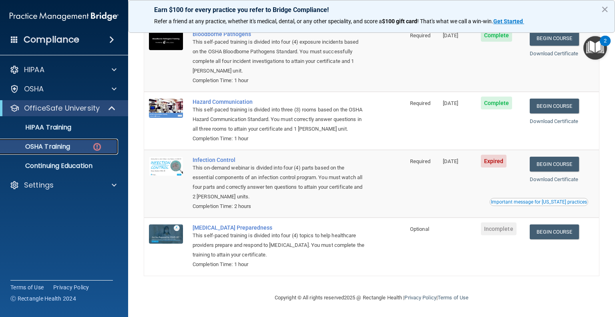
click at [46, 139] on link "OSHA Training" at bounding box center [55, 146] width 126 height 16
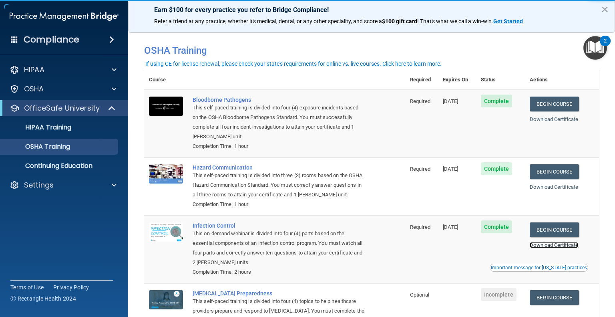
click at [557, 248] on link "Download Certificate" at bounding box center [553, 245] width 48 height 6
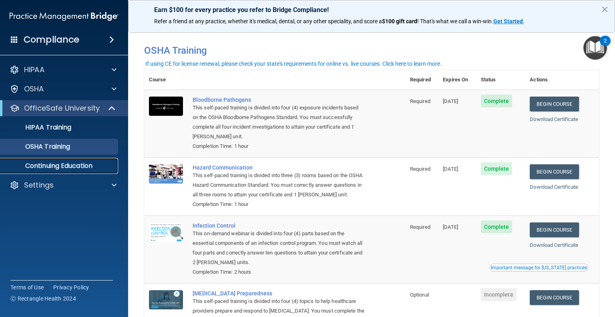
click at [63, 165] on p "Continuing Education" at bounding box center [59, 166] width 109 height 8
